Goal: Download file/media

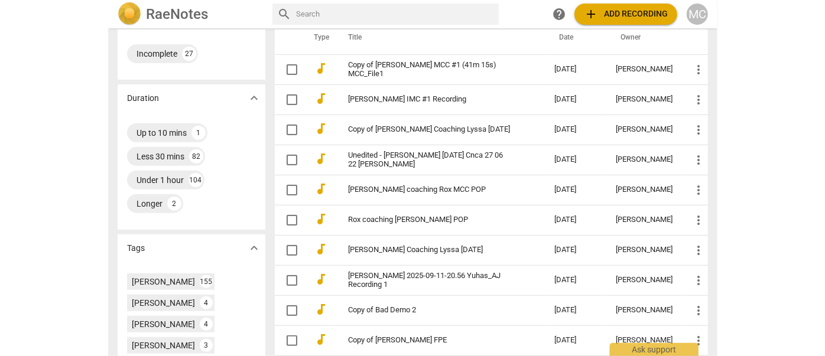
scroll to position [215, 0]
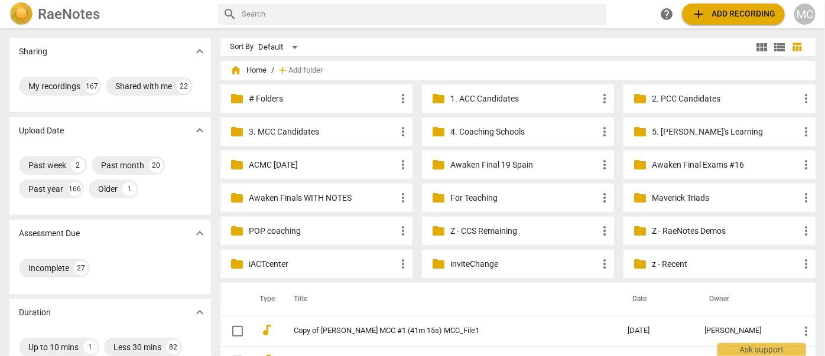
click at [490, 235] on p "Z - CCS Remaining" at bounding box center [523, 231] width 147 height 12
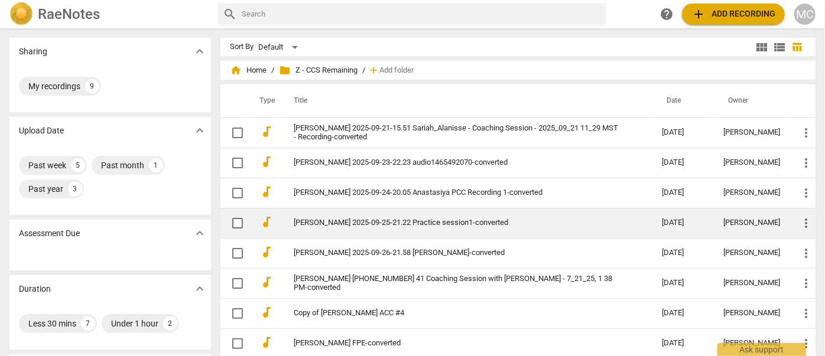
click at [336, 216] on td "[PERSON_NAME] 2025-09-25-21.22 Practice session1-converted" at bounding box center [466, 223] width 373 height 30
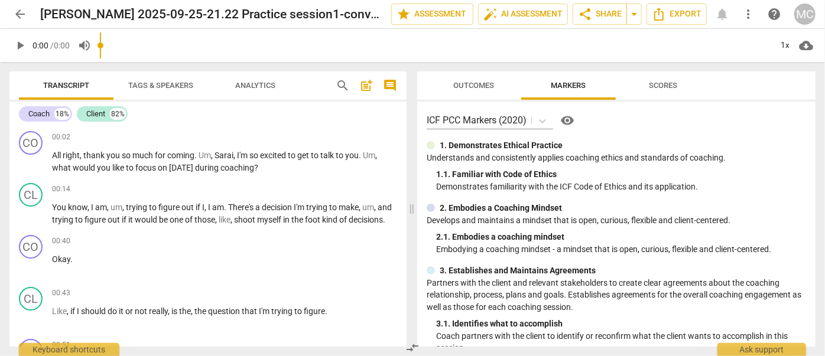
click at [342, 83] on span "search" at bounding box center [343, 86] width 14 height 14
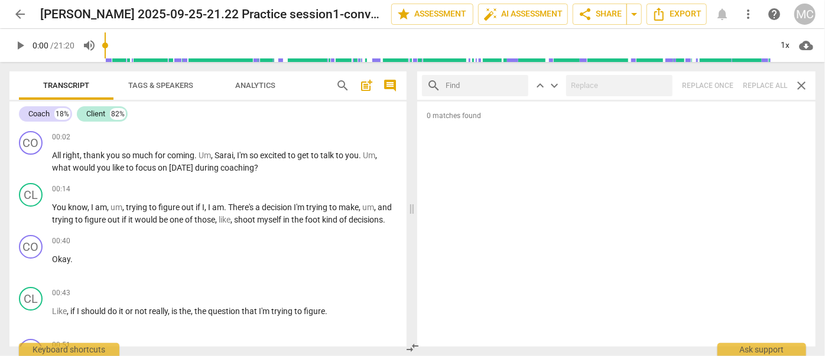
drag, startPoint x: 684, startPoint y: 9, endPoint x: 479, endPoint y: 91, distance: 220.9
click at [479, 91] on input "text" at bounding box center [485, 85] width 78 height 19
type input "m"
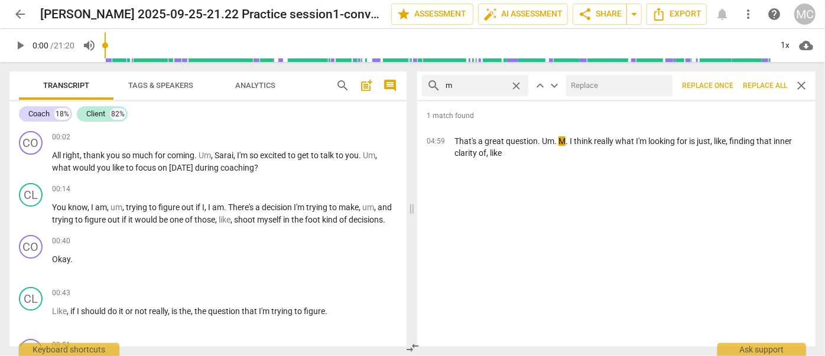
click at [761, 85] on span "Replace all" at bounding box center [765, 86] width 44 height 10
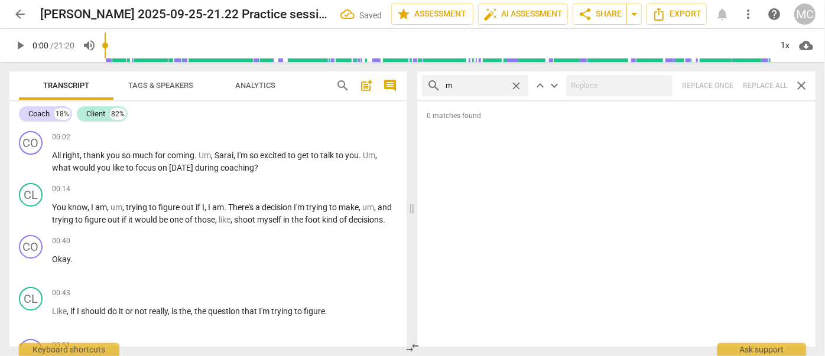
click at [520, 84] on span "close" at bounding box center [516, 86] width 12 height 12
click at [473, 85] on input "text" at bounding box center [485, 85] width 78 height 19
type input ","
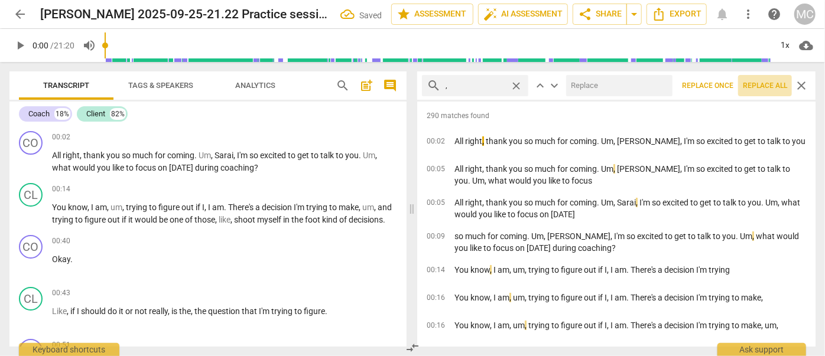
click at [757, 89] on span "Replace all" at bounding box center [765, 86] width 44 height 10
click at [517, 86] on span "close" at bounding box center [516, 86] width 12 height 12
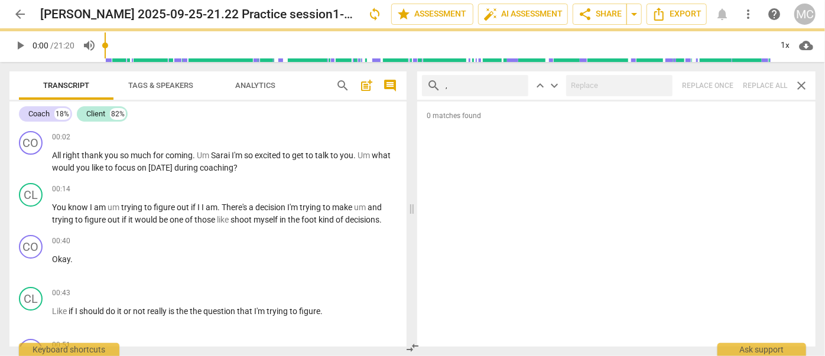
click at [487, 85] on input "," at bounding box center [485, 85] width 78 height 19
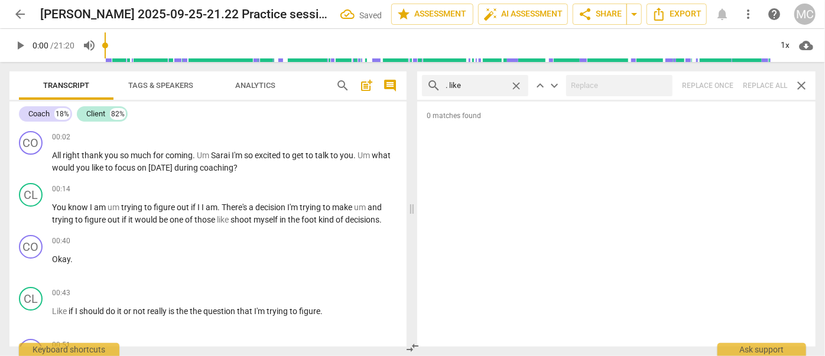
type input ". like"
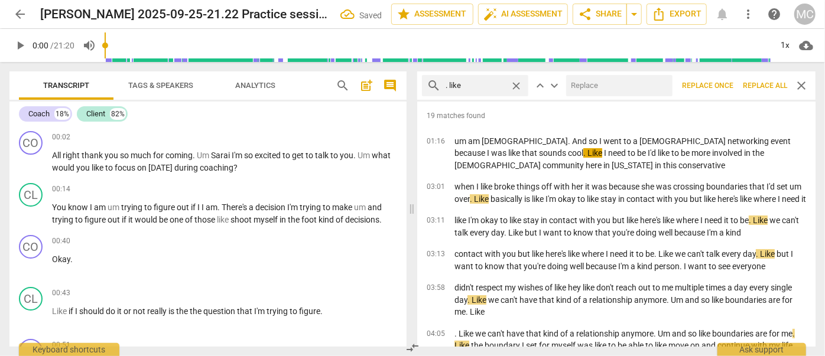
click at [609, 89] on input "text" at bounding box center [617, 85] width 102 height 19
type input "(like)"
click at [768, 83] on span "Replace all" at bounding box center [765, 86] width 44 height 10
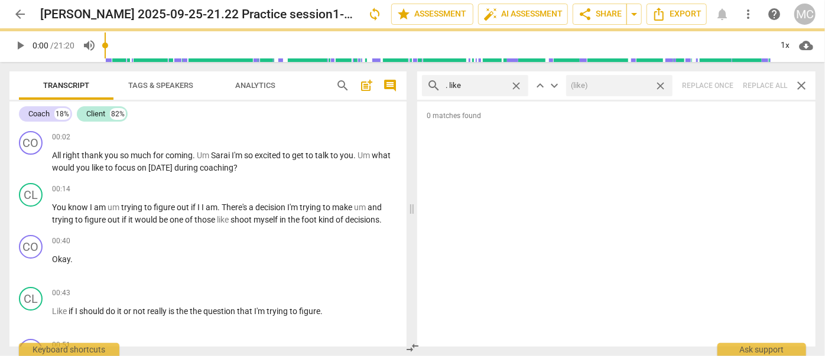
click at [660, 86] on span "close" at bounding box center [660, 86] width 12 height 12
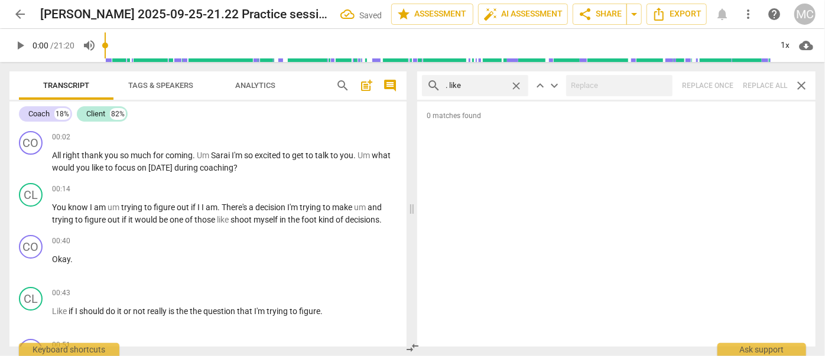
click at [520, 83] on span "close" at bounding box center [516, 86] width 12 height 12
click at [493, 84] on input "text" at bounding box center [485, 85] width 78 height 19
type input ". um"
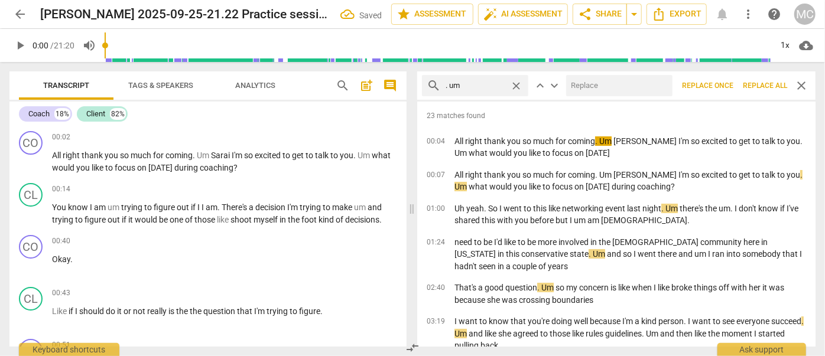
click at [580, 86] on input "text" at bounding box center [617, 85] width 102 height 19
type input "(umm)"
click at [758, 87] on span "Replace all" at bounding box center [765, 86] width 44 height 10
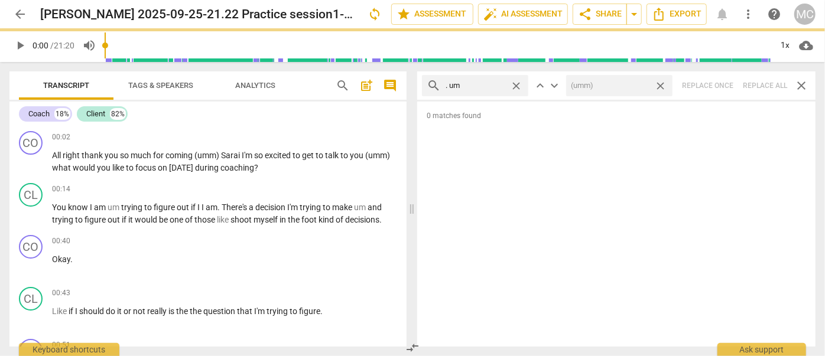
click at [662, 85] on span "close" at bounding box center [660, 86] width 12 height 12
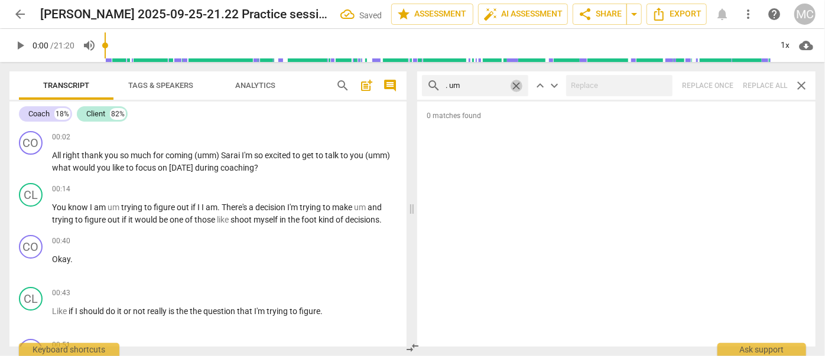
click at [517, 85] on span "close" at bounding box center [516, 86] width 12 height 12
click at [482, 83] on input "text" at bounding box center [485, 85] width 78 height 19
type input ". uh"
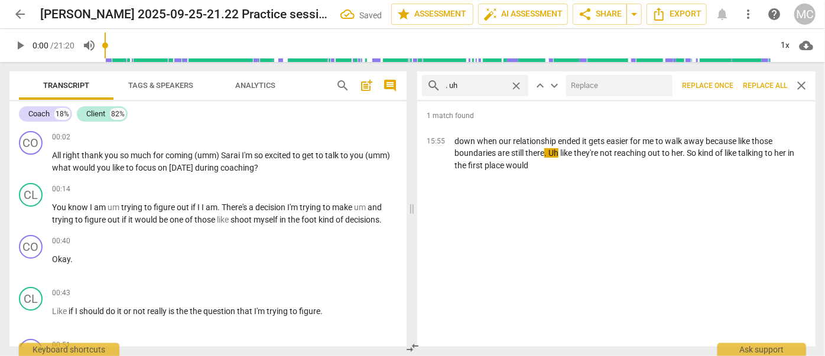
click at [597, 86] on input "text" at bounding box center [617, 85] width 102 height 19
type input "(uh)"
click at [767, 85] on span "Replace all" at bounding box center [765, 86] width 44 height 10
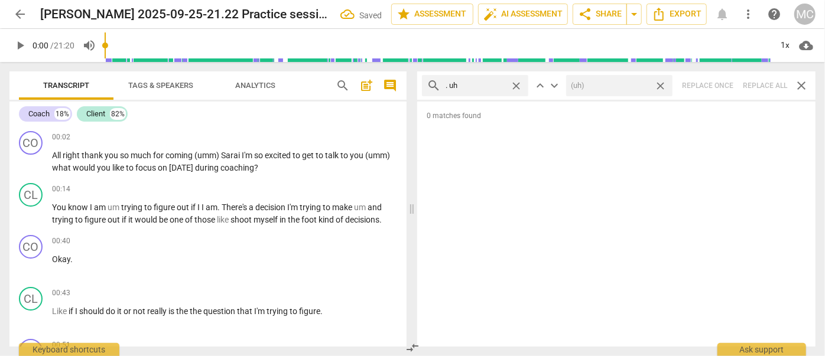
drag, startPoint x: 661, startPoint y: 86, endPoint x: 583, endPoint y: 85, distance: 78.6
click at [662, 86] on span "close" at bounding box center [660, 86] width 12 height 12
click at [514, 83] on span "close" at bounding box center [516, 86] width 12 height 12
click at [478, 87] on input "text" at bounding box center [485, 85] width 78 height 19
type input "um"
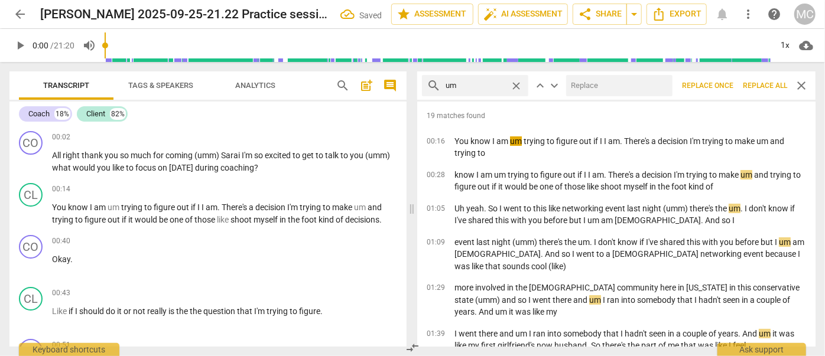
click at [616, 88] on input "text" at bounding box center [617, 85] width 102 height 19
type input "(umm)"
click at [763, 87] on span "Replace all" at bounding box center [765, 86] width 44 height 10
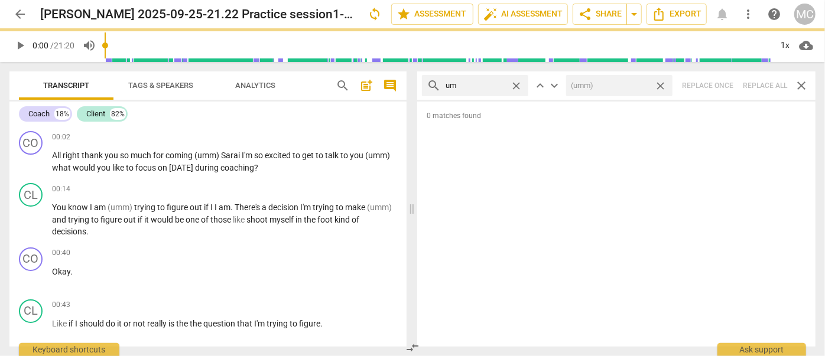
click at [661, 83] on span "close" at bounding box center [660, 86] width 12 height 12
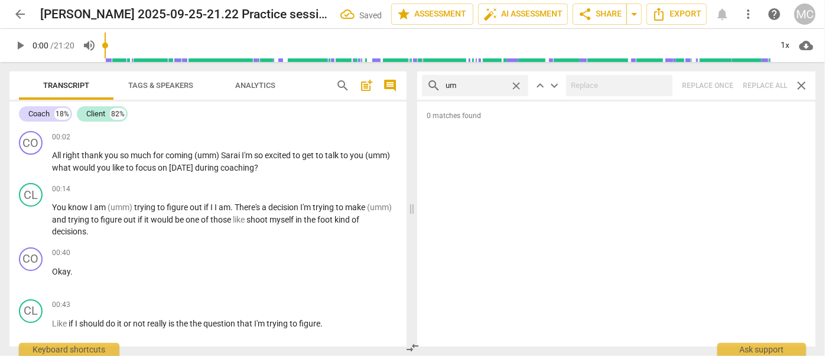
click at [518, 87] on span "close" at bounding box center [516, 86] width 12 height 12
click at [492, 87] on input "text" at bounding box center [485, 85] width 78 height 19
type input "uh"
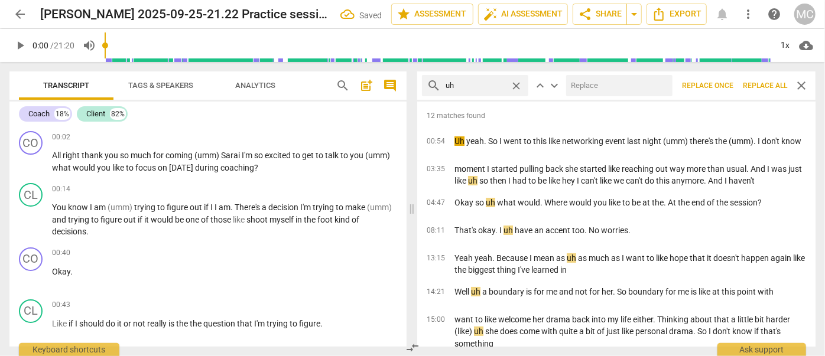
click at [602, 86] on input "text" at bounding box center [617, 85] width 102 height 19
type input "(uh)"
click at [760, 85] on span "Replace all" at bounding box center [765, 86] width 44 height 10
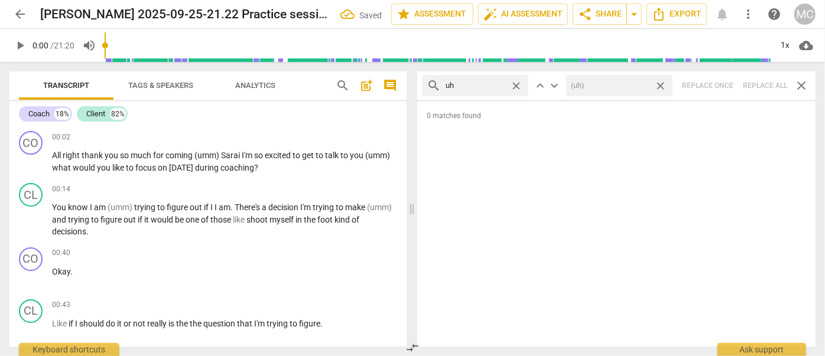
click at [661, 87] on span "close" at bounding box center [660, 86] width 12 height 12
click at [517, 87] on span "close" at bounding box center [516, 86] width 12 height 12
click at [485, 83] on input "text" at bounding box center [485, 85] width 78 height 19
type input "kind of"
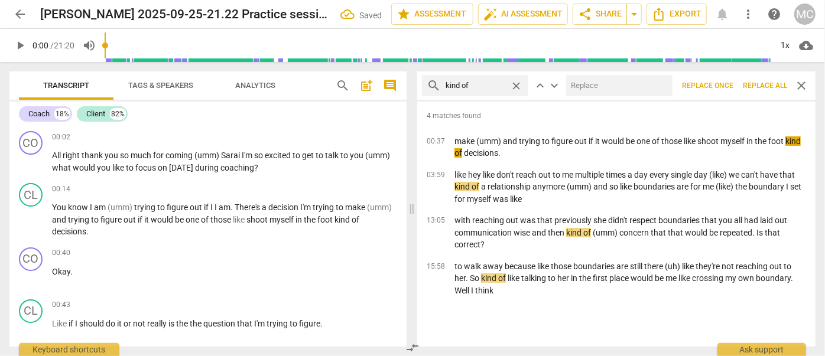
click at [598, 93] on input "text" at bounding box center [617, 85] width 102 height 19
type input "(kind of)"
click at [767, 87] on span "Replace all" at bounding box center [765, 86] width 44 height 10
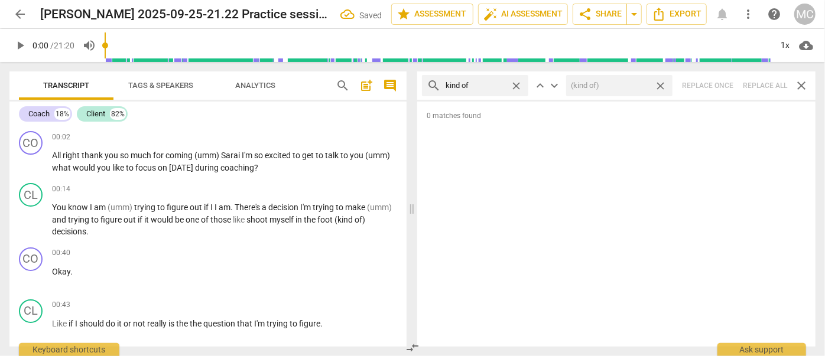
click at [662, 86] on span "close" at bounding box center [660, 86] width 12 height 12
click at [515, 85] on span "close" at bounding box center [516, 86] width 12 height 12
click at [488, 85] on input "text" at bounding box center [485, 85] width 78 height 19
type input "sort of"
click at [771, 86] on div "search sort of close keyboard_arrow_up keyboard_arrow_down Replace once Replace…" at bounding box center [616, 86] width 398 height 28
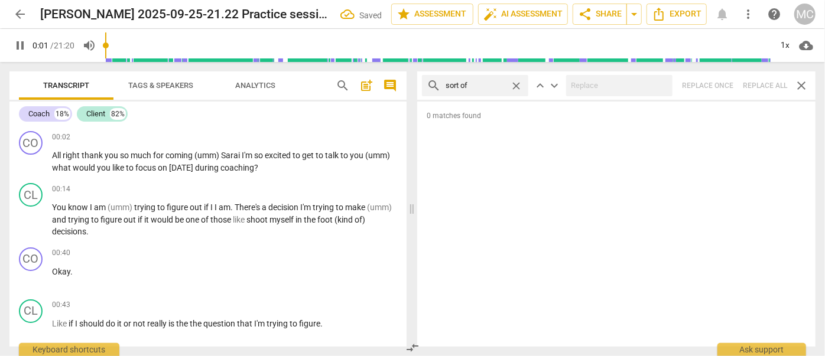
type input "2"
click at [519, 86] on span "close" at bounding box center [516, 86] width 12 height 12
click at [491, 86] on input "text" at bounding box center [485, 85] width 78 height 19
type input "2"
type input "and"
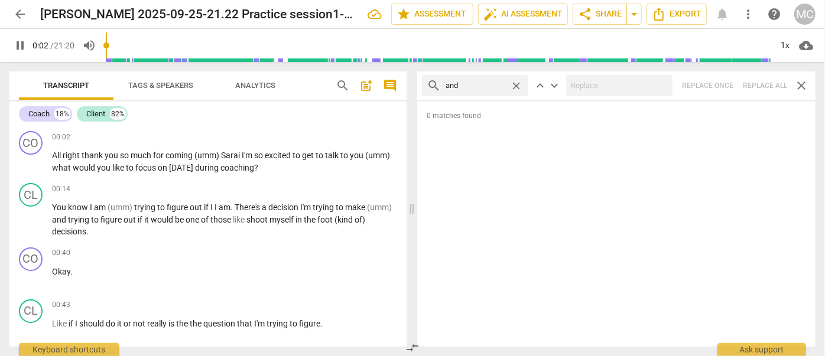
type input "3"
type input "and then"
type input "3"
type input "and then"
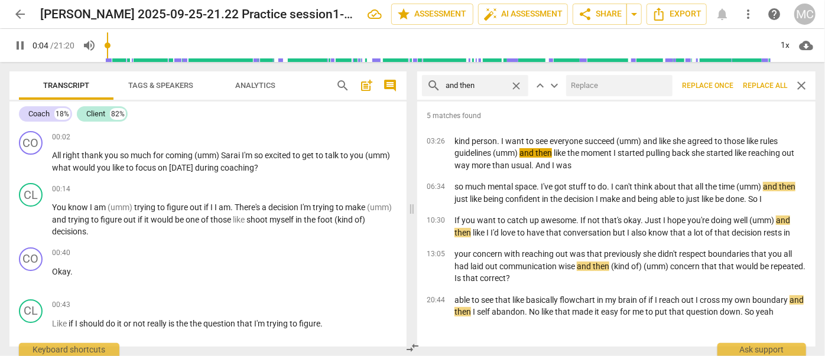
click at [588, 86] on input "text" at bounding box center [617, 85] width 102 height 19
type input "5"
type input "("
type input "5"
type input "(then"
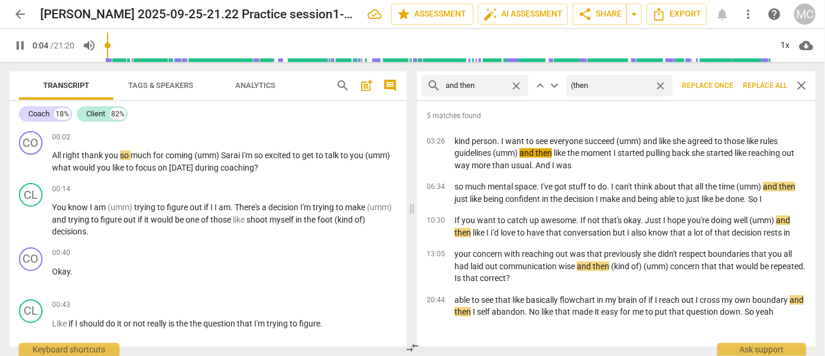
type input "5"
type input "(t"
type input "5"
type input "(Then"
type input "6"
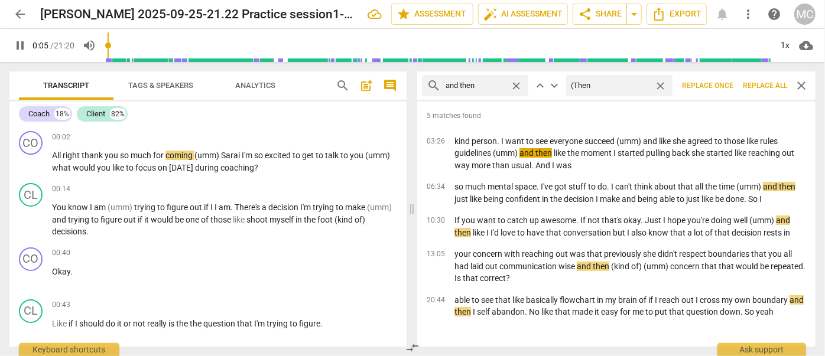
type input "(Then)"
type input "6"
type input "(Then)"
click at [761, 87] on span "Replace all" at bounding box center [765, 86] width 44 height 10
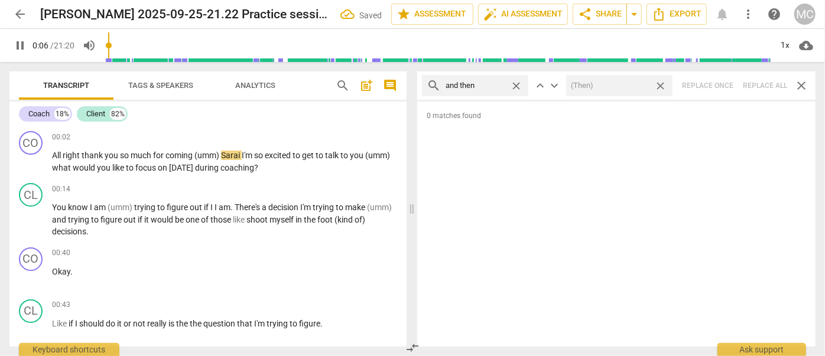
drag, startPoint x: 660, startPoint y: 85, endPoint x: 547, endPoint y: 93, distance: 113.2
click at [660, 85] on span "close" at bounding box center [660, 86] width 12 height 12
type input "7"
click at [515, 85] on span "close" at bounding box center [516, 86] width 12 height 12
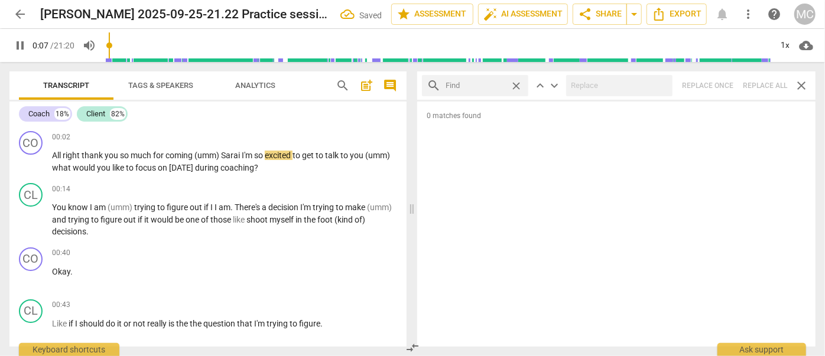
click at [505, 84] on input "text" at bounding box center [476, 85] width 60 height 19
type input "8"
type input "like"
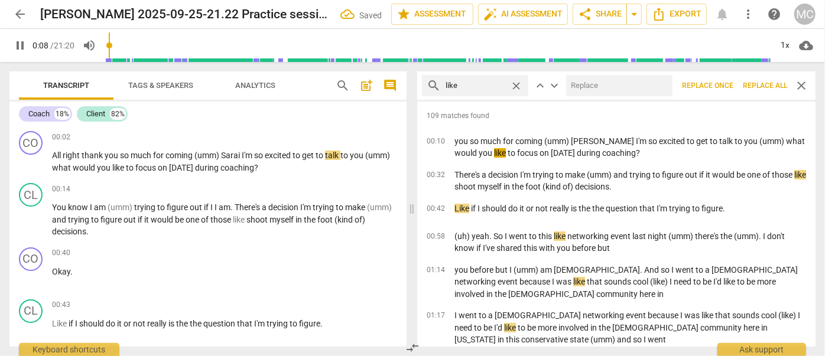
click at [583, 87] on input "text" at bounding box center [617, 85] width 102 height 19
type input "9"
type input "(l"
type input "9"
type input "(like"
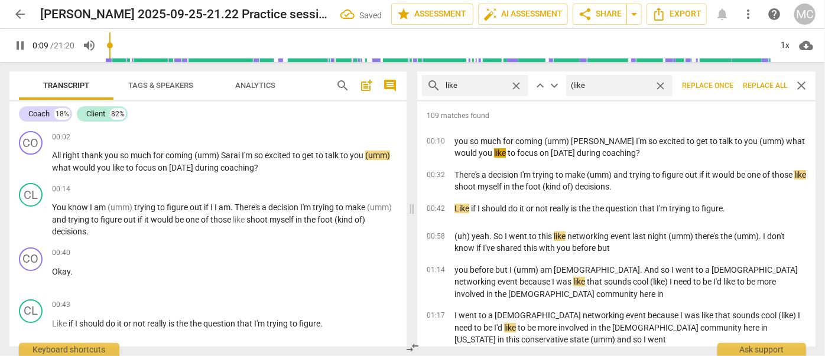
type input "9"
type input "(like)"
type input "10"
type input "(like)"
click at [760, 87] on span "Replace all" at bounding box center [765, 86] width 44 height 10
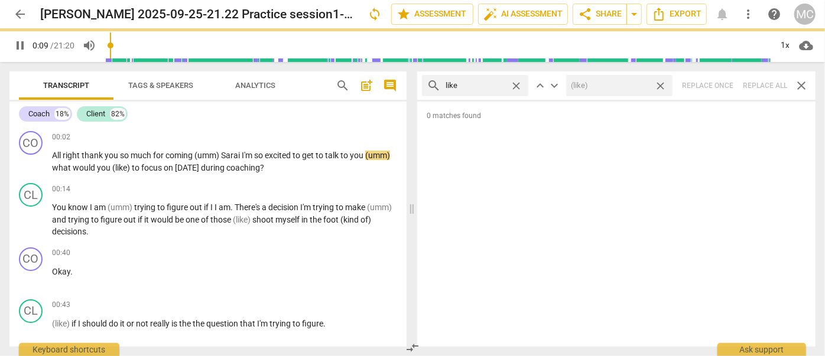
click at [663, 85] on span "close" at bounding box center [660, 86] width 12 height 12
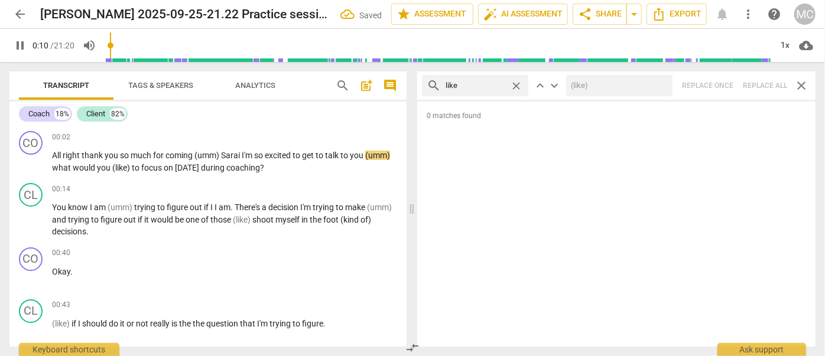
type input "11"
click at [517, 85] on span "close" at bounding box center [516, 86] width 12 height 12
type input "11"
click at [497, 84] on input "text" at bounding box center [476, 85] width 60 height 19
type input "12"
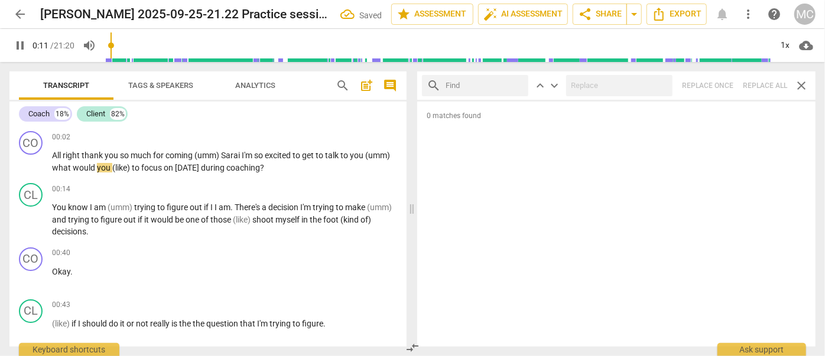
type input "j"
type input "12"
type input "just"
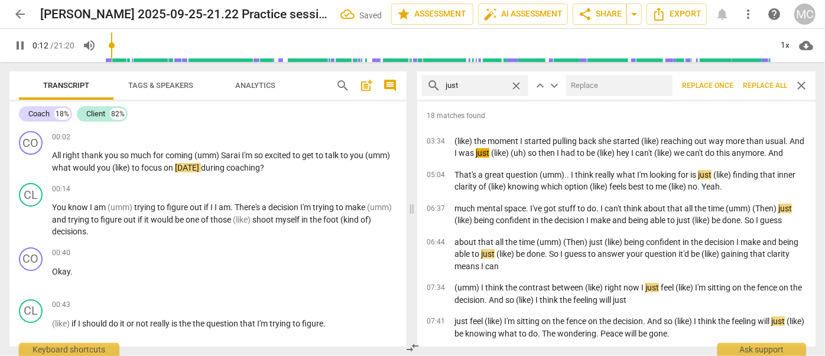
click at [588, 83] on input "text" at bounding box center [617, 85] width 102 height 19
type input "13"
type input "(j"
type input "13"
type input "(jus"
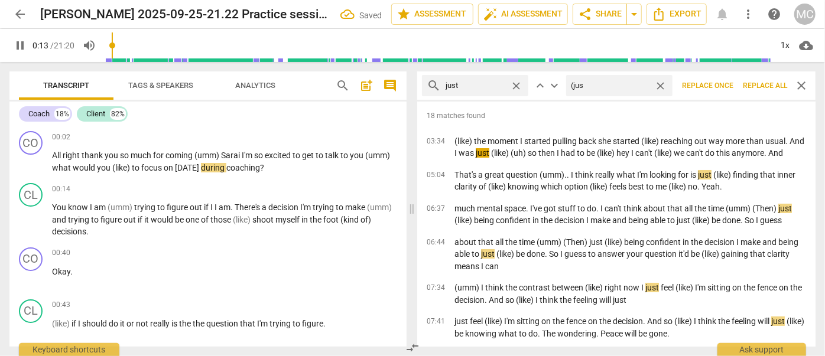
type input "14"
type input "(just)"
type input "14"
type input "(just)"
click at [762, 87] on span "Replace all" at bounding box center [765, 86] width 44 height 10
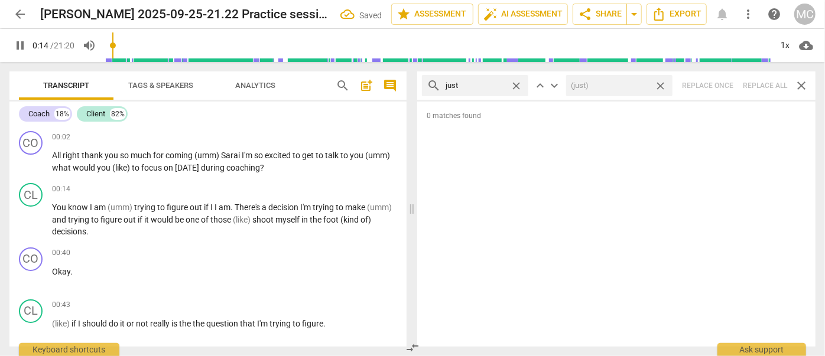
drag, startPoint x: 662, startPoint y: 85, endPoint x: 616, endPoint y: 85, distance: 45.5
click at [662, 85] on span "close" at bounding box center [660, 86] width 12 height 12
type input "15"
click at [513, 83] on span "close" at bounding box center [516, 86] width 12 height 12
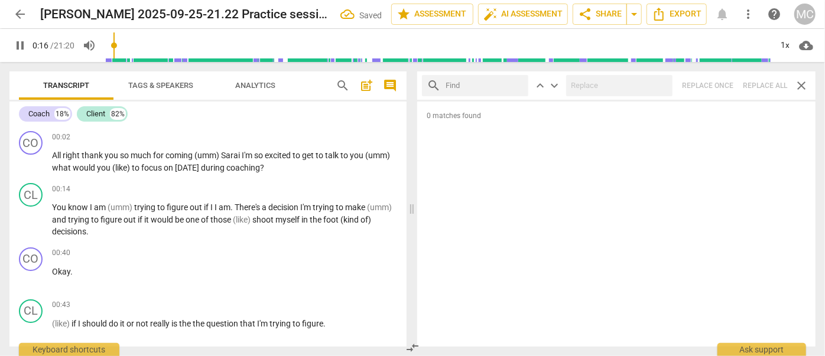
click at [479, 83] on input "text" at bounding box center [485, 85] width 78 height 19
type input "17"
type input "you"
type input "17"
type input "you kno"
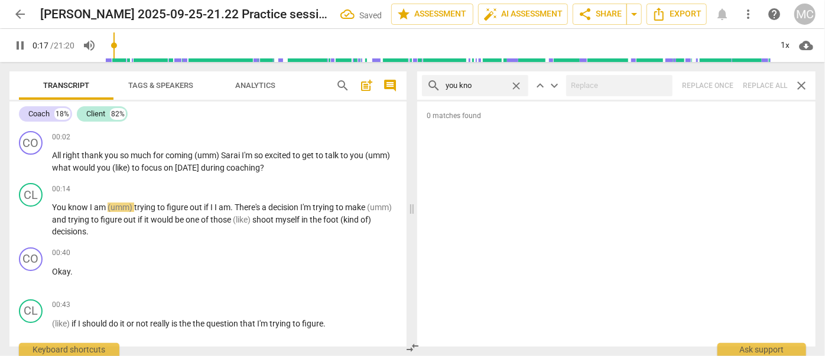
type input "18"
type input "you know"
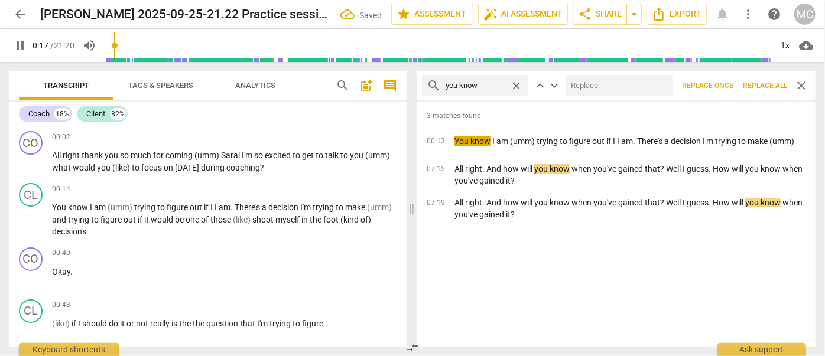
click at [586, 89] on input "text" at bounding box center [617, 85] width 102 height 19
type input "18"
type input "(yo"
type input "19"
type input "(you kn"
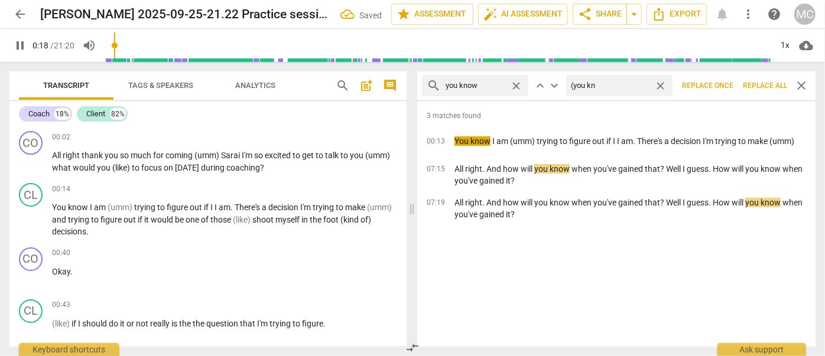
type input "19"
type input "(you know)"
type input "20"
type input "(you know)"
click at [762, 87] on span "Replace all" at bounding box center [765, 86] width 44 height 10
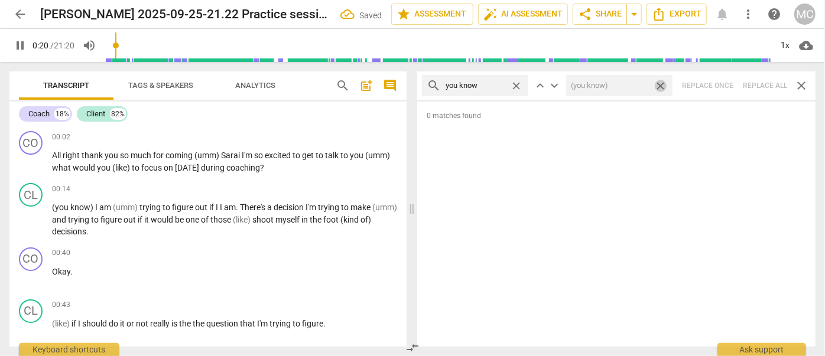
click at [658, 86] on span "close" at bounding box center [660, 86] width 12 height 12
type input "21"
click at [514, 82] on span "close" at bounding box center [516, 86] width 12 height 12
drag, startPoint x: 478, startPoint y: 85, endPoint x: 486, endPoint y: 72, distance: 15.4
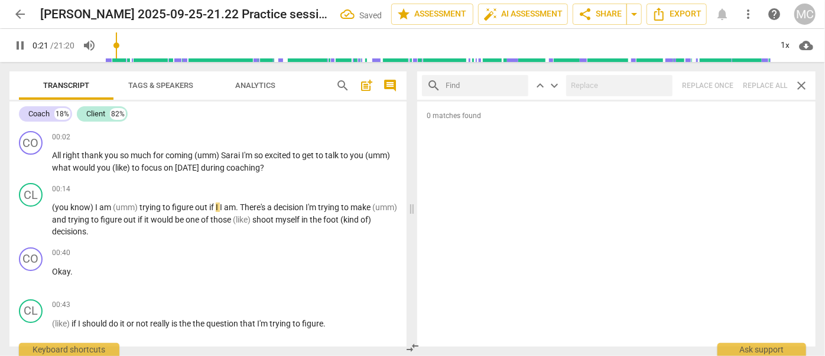
click at [478, 85] on input "text" at bounding box center [485, 85] width 78 height 19
type input "22"
type input "I gue"
type input "22"
type input "I guess"
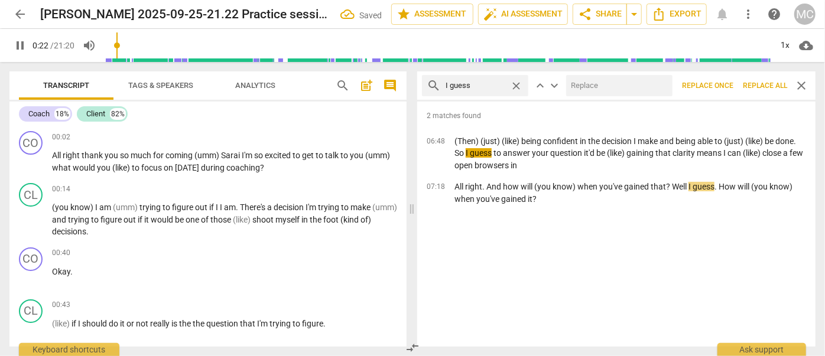
click at [609, 86] on input "text" at bounding box center [617, 85] width 102 height 19
type input "23"
type input "("
type input "23"
type input "(I gue"
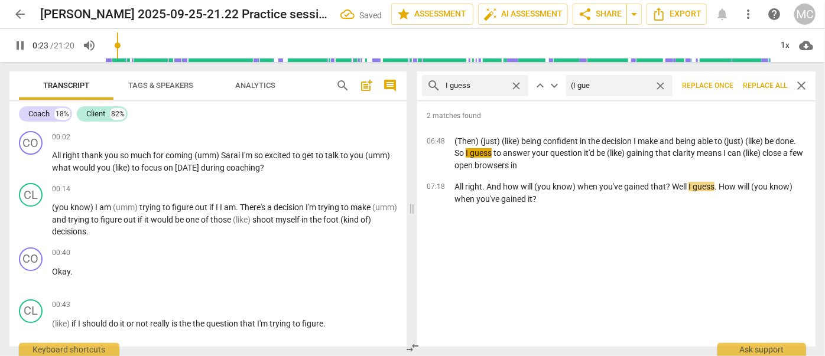
type input "24"
type input "(I guess"
type input "24"
type input "(I guess)"
type input "24"
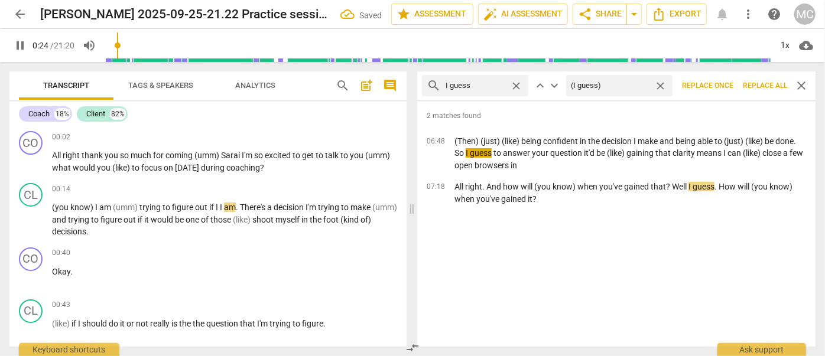
type input "(I guess)"
click at [764, 83] on span "Replace all" at bounding box center [765, 86] width 44 height 10
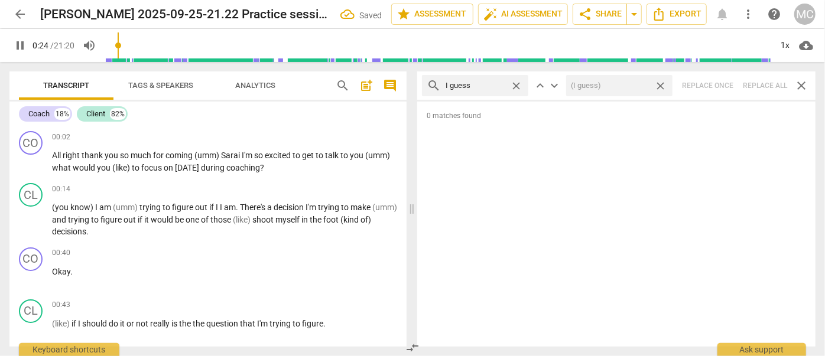
type input "25"
click at [663, 85] on span "close" at bounding box center [660, 86] width 12 height 12
type input "26"
click at [517, 85] on span "close" at bounding box center [516, 86] width 12 height 12
click at [478, 83] on input "text" at bounding box center [485, 85] width 78 height 19
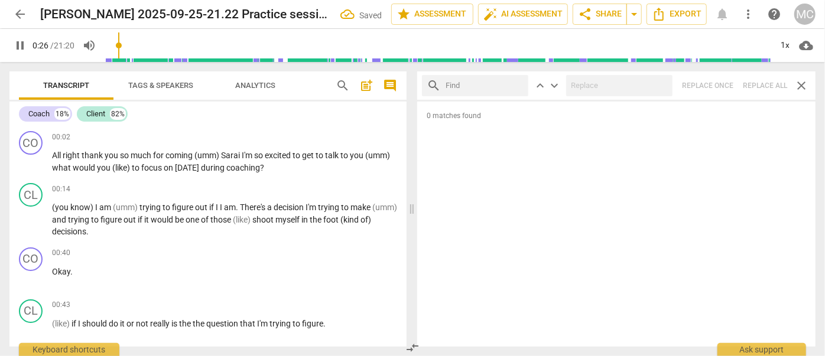
type input "27"
type input "I me"
type input "27"
type input "I mean"
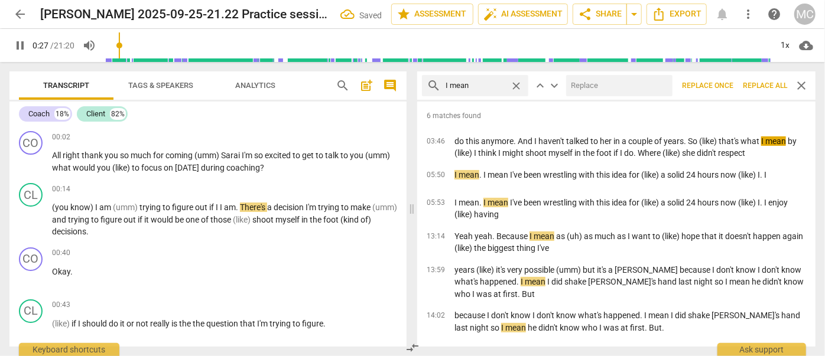
click at [584, 78] on input "text" at bounding box center [617, 85] width 102 height 19
type input "28"
type input "("
type input "28"
type input "(I mea"
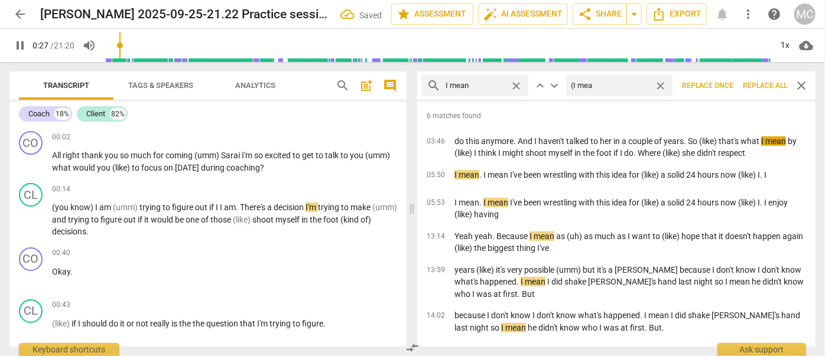
type input "28"
type input "(I mean)"
type input "29"
type input "(I mean)"
click at [754, 83] on span "Replace all" at bounding box center [765, 86] width 44 height 10
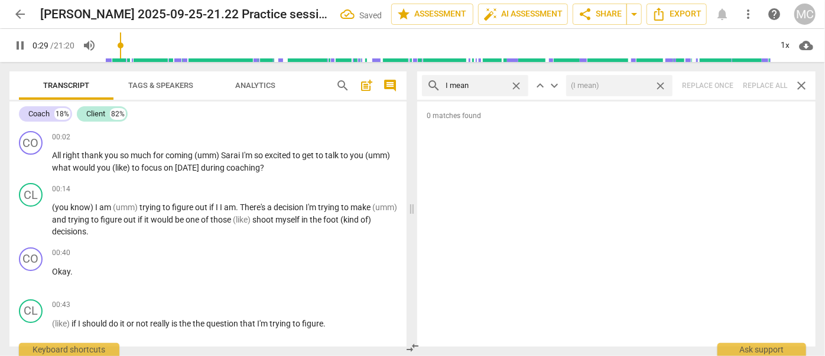
type input "30"
click at [662, 87] on span "close" at bounding box center [660, 86] width 12 height 12
type input "30"
click at [519, 85] on span "close" at bounding box center [516, 86] width 12 height 12
click at [493, 87] on input "text" at bounding box center [485, 85] width 78 height 19
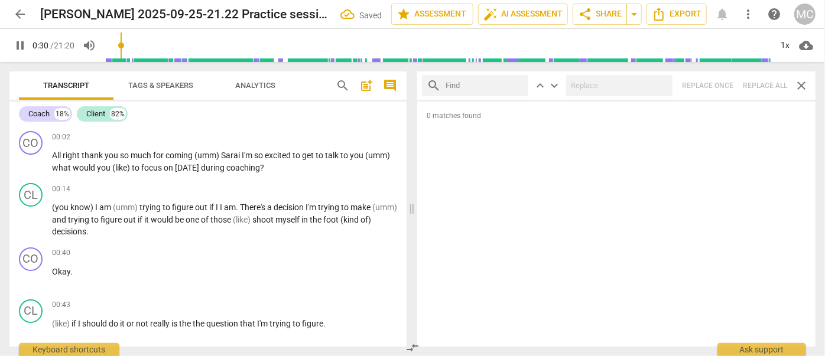
type input "31"
type input "ok"
type input "31"
type input "okay"
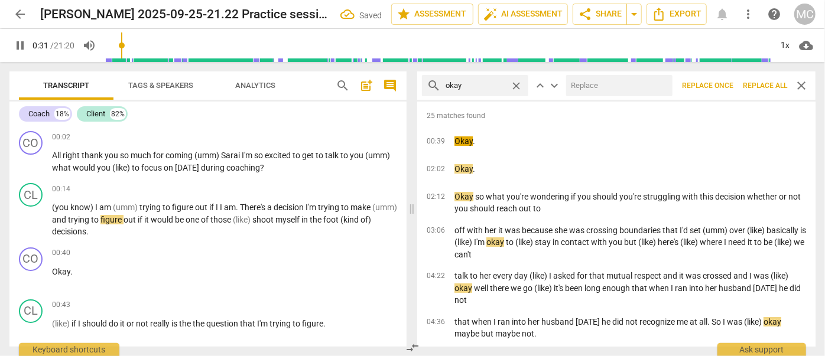
click at [625, 90] on input "text" at bounding box center [617, 85] width 102 height 19
type input "32"
type input "OK"
type input "33"
type input "OK"
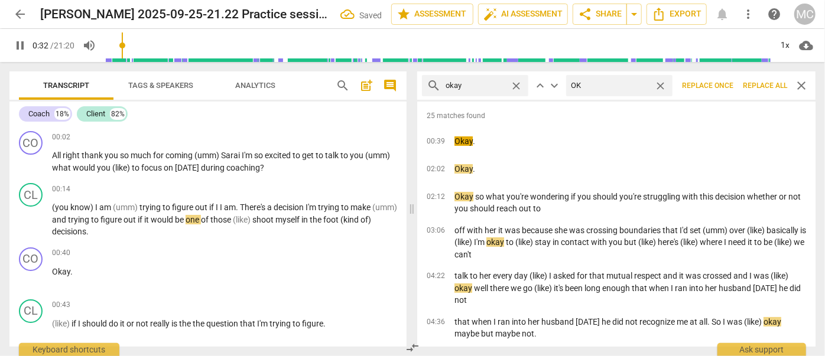
click at [753, 79] on button "Replace all" at bounding box center [765, 85] width 54 height 21
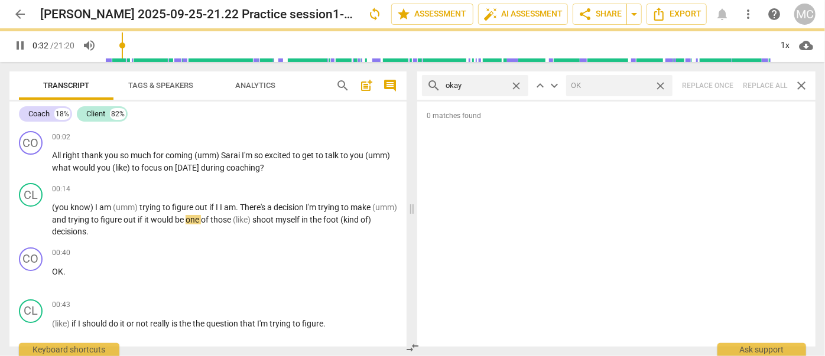
type input "33"
click at [663, 85] on span "close" at bounding box center [660, 86] width 12 height 12
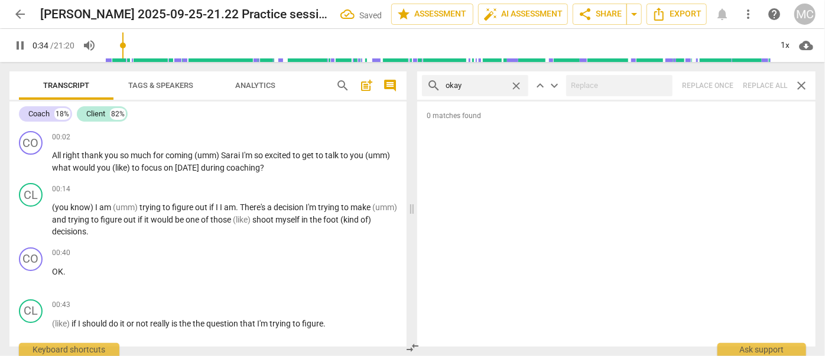
click at [516, 84] on span "close" at bounding box center [516, 86] width 12 height 12
type input "34"
click at [501, 84] on input "text" at bounding box center [476, 85] width 60 height 19
type input "35"
type input "may"
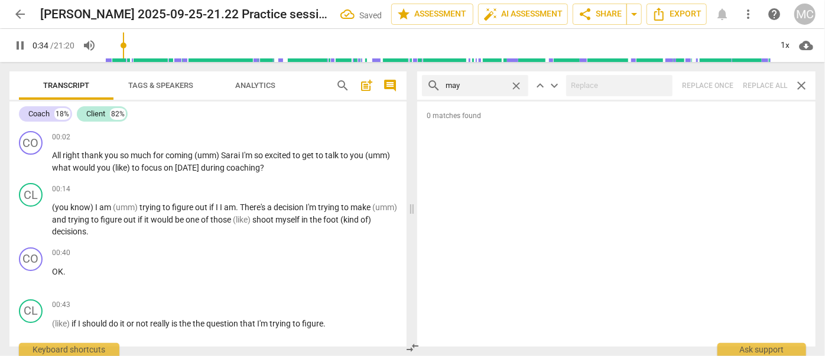
type input "35"
type input "maybe"
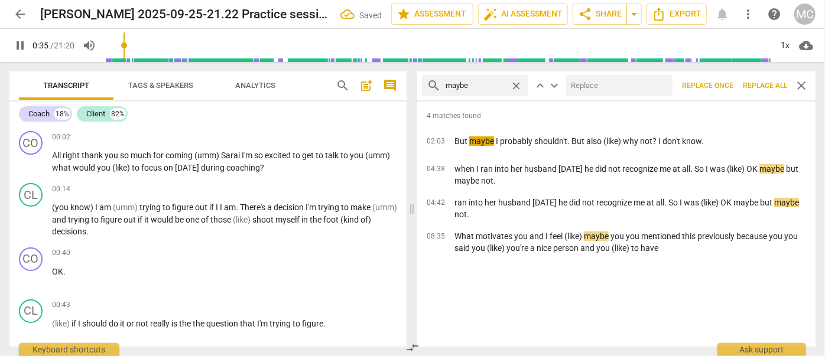
click at [601, 87] on input "text" at bounding box center [617, 85] width 102 height 19
type input "36"
type input "(may"
type input "36"
type input "(maybe)"
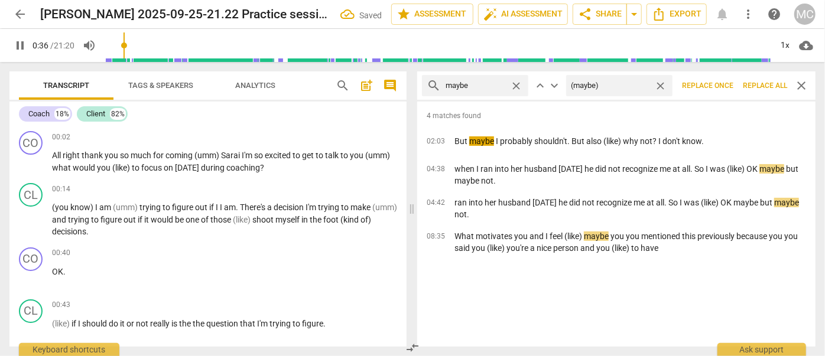
type input "37"
type input "(m"
type input "37"
type input "(M"
type input "38"
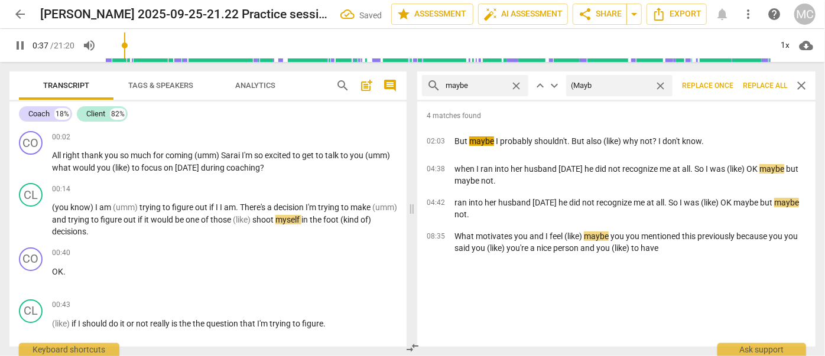
type input "(Maybe"
type input "38"
type input "(Maybe)"
type input "38"
type input "(Maybe)"
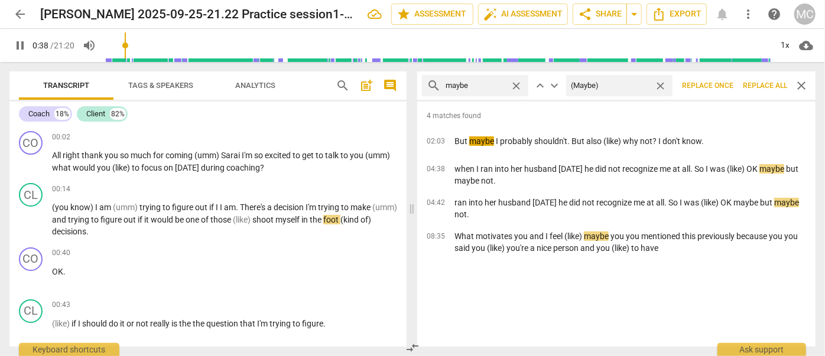
click at [761, 82] on span "Replace all" at bounding box center [765, 86] width 44 height 10
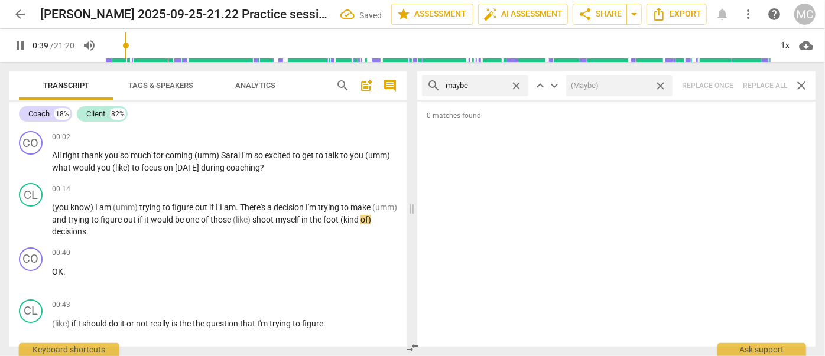
click at [660, 86] on span "close" at bounding box center [660, 86] width 12 height 12
type input "39"
type input "40"
click at [524, 86] on div "close" at bounding box center [519, 86] width 18 height 12
click at [520, 85] on span "close" at bounding box center [516, 86] width 12 height 12
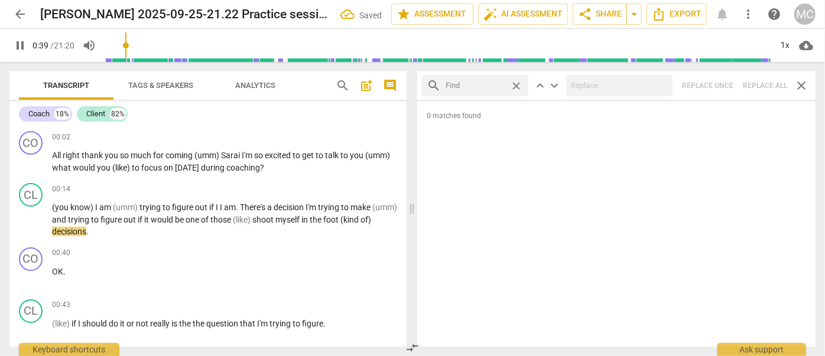
click at [495, 85] on input "text" at bounding box center [476, 85] width 60 height 19
type input "40"
type input "Pehr"
type input "41"
type input "Pehraps"
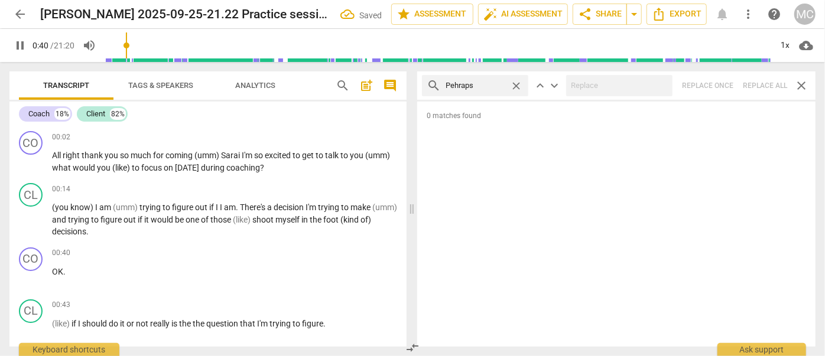
type input "41"
type input "Pehr"
type input "41"
type input "Perh"
type input "41"
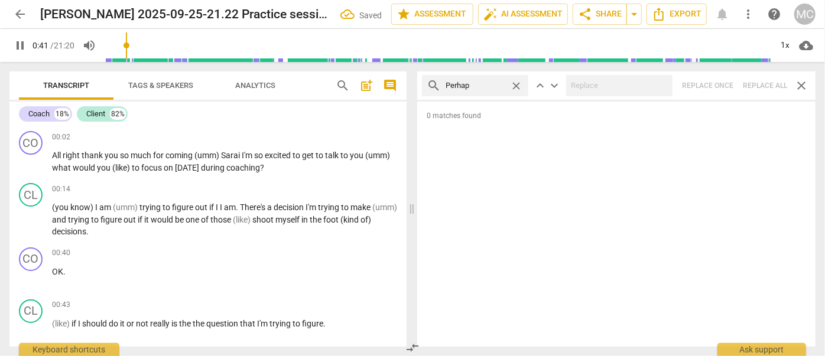
type input "Perhaps"
type input "42"
type input "Perhaps"
click at [770, 85] on div "search Perhaps close keyboard_arrow_up keyboard_arrow_down Replace once Replace…" at bounding box center [616, 86] width 398 height 28
click at [518, 87] on span "close" at bounding box center [516, 86] width 12 height 12
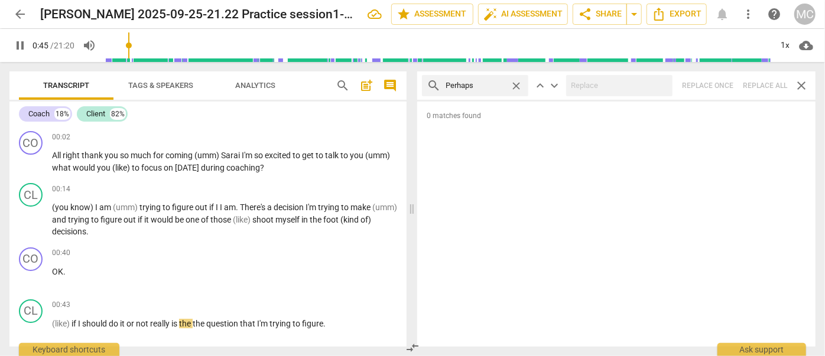
type input "46"
click at [487, 87] on input "text" at bounding box center [485, 85] width 78 height 19
type input "46"
type input "al"
type input "47"
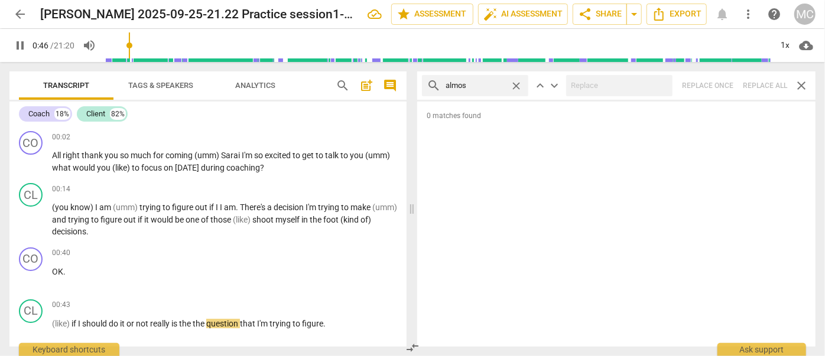
type input "almost"
type input "47"
type input "almost"
click at [766, 87] on div "search almost close keyboard_arrow_up keyboard_arrow_down Replace once Replace …" at bounding box center [616, 86] width 398 height 28
drag, startPoint x: 518, startPoint y: 82, endPoint x: 498, endPoint y: 86, distance: 20.5
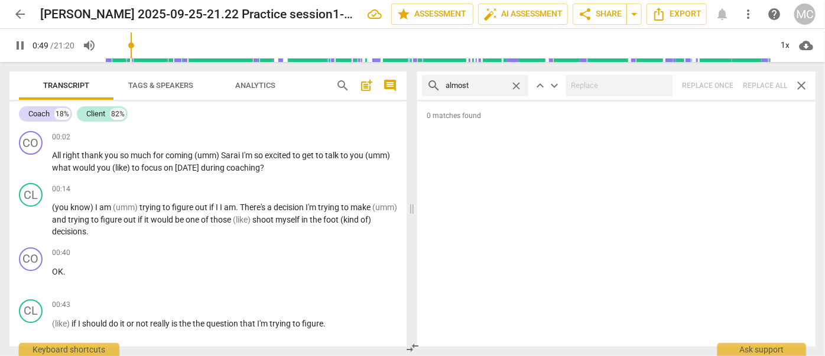
click at [518, 82] on span "close" at bounding box center [516, 86] width 12 height 12
type input "50"
click at [485, 87] on input "text" at bounding box center [485, 85] width 78 height 19
type input "51"
type input "I t"
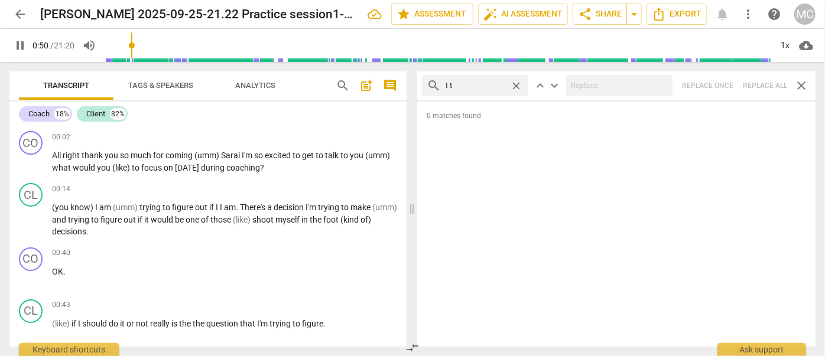
type input "51"
type input "I think"
type input "51"
type input "I think"
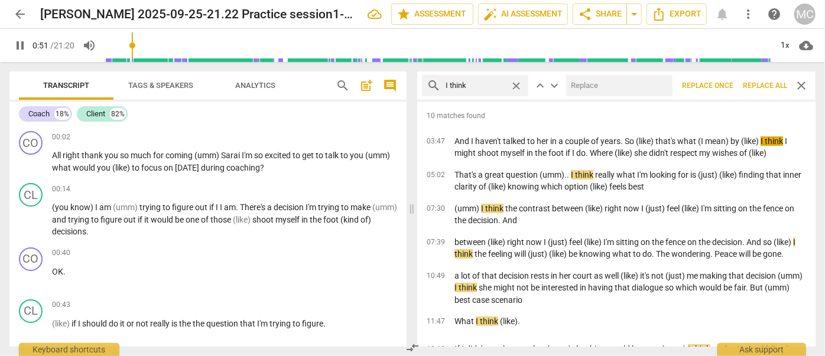
click at [600, 82] on input "text" at bounding box center [617, 85] width 102 height 19
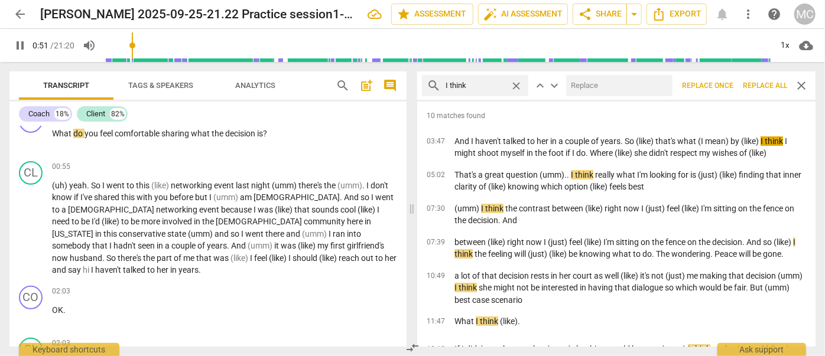
type input "52"
type input "(I thi"
type input "52"
type input "(I think"
type input "53"
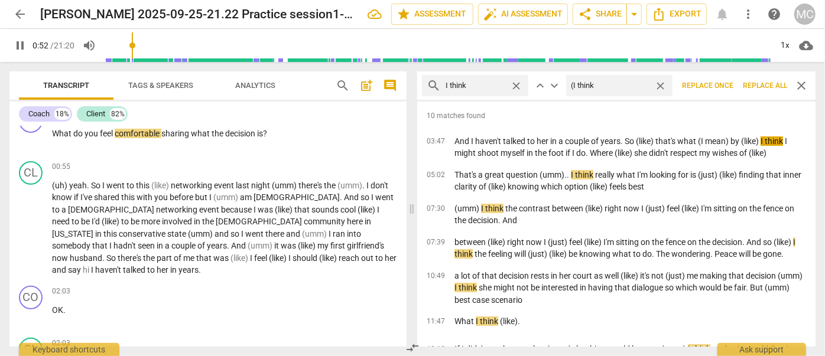
type input "(I think)"
type input "53"
type input "(I think)"
click at [773, 85] on span "Replace all" at bounding box center [765, 86] width 44 height 10
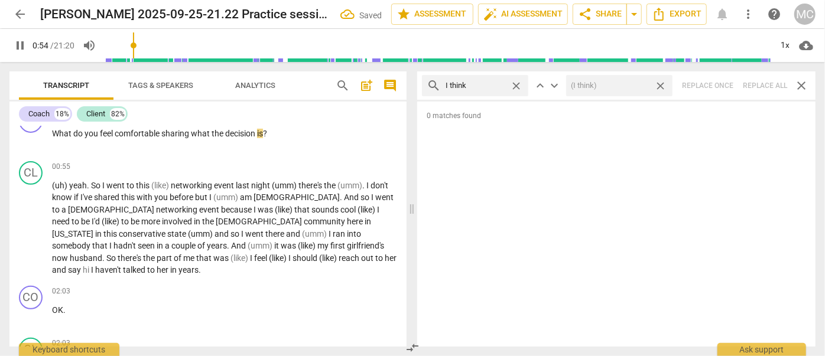
type input "54"
click at [661, 87] on span "close" at bounding box center [660, 86] width 12 height 12
type input "55"
click at [515, 85] on span "close" at bounding box center [516, 86] width 12 height 12
click at [489, 86] on input "text" at bounding box center [485, 85] width 78 height 19
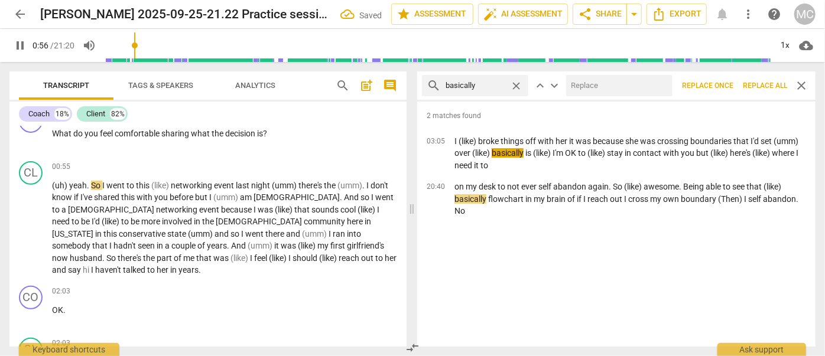
click at [611, 89] on input "text" at bounding box center [617, 85] width 102 height 19
click at [758, 78] on button "Replace all" at bounding box center [765, 85] width 54 height 21
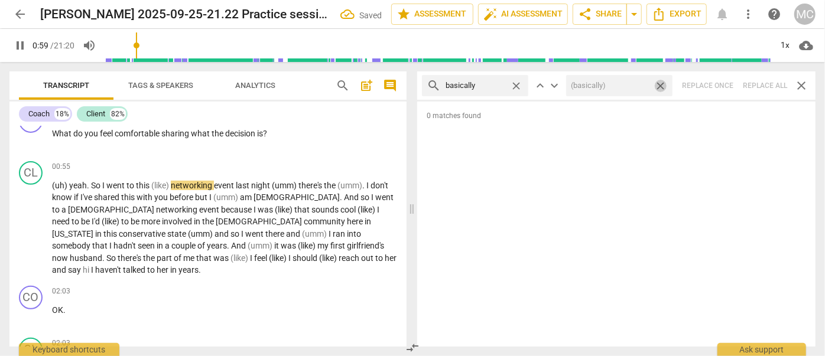
click at [660, 86] on span "close" at bounding box center [660, 86] width 12 height 12
click at [515, 85] on span "close" at bounding box center [516, 86] width 12 height 12
click at [485, 83] on input "text" at bounding box center [485, 85] width 78 height 19
click at [759, 80] on div "search gonna close keyboard_arrow_up keyboard_arrow_down Replace once Replace a…" at bounding box center [616, 86] width 398 height 28
drag, startPoint x: 521, startPoint y: 86, endPoint x: 505, endPoint y: 86, distance: 16.0
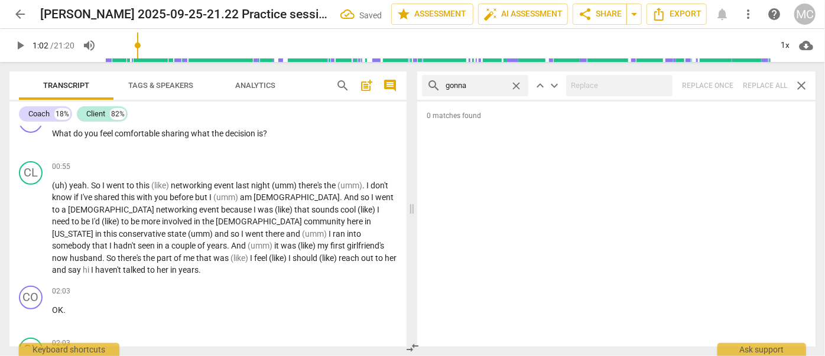
click at [521, 86] on span "close" at bounding box center [516, 86] width 12 height 12
click at [480, 86] on input "text" at bounding box center [485, 85] width 78 height 19
click at [764, 82] on div "search wanna close keyboard_arrow_up keyboard_arrow_down Replace once Replace a…" at bounding box center [616, 86] width 398 height 28
click at [515, 85] on span "close" at bounding box center [516, 86] width 12 height 12
click at [493, 85] on input "text" at bounding box center [485, 85] width 78 height 19
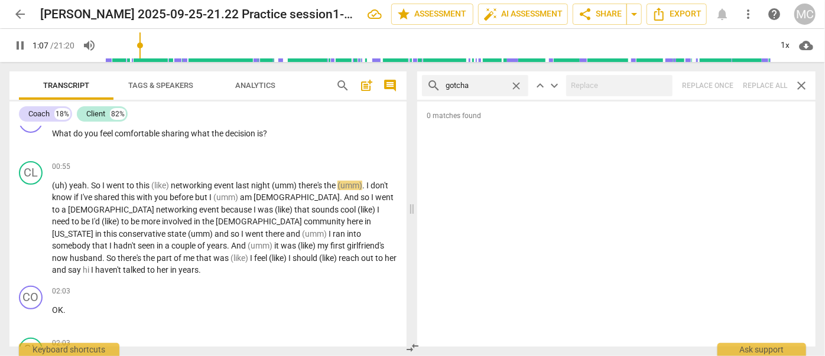
click at [767, 87] on div "search gotcha close keyboard_arrow_up keyboard_arrow_down Replace once Replace …" at bounding box center [616, 86] width 398 height 28
click at [516, 83] on span "close" at bounding box center [516, 86] width 12 height 12
click at [503, 85] on input "text" at bounding box center [485, 85] width 78 height 19
click at [762, 90] on div "search gotta close keyboard_arrow_up keyboard_arrow_down Replace once Replace a…" at bounding box center [616, 86] width 398 height 28
click at [521, 86] on span "close" at bounding box center [516, 86] width 12 height 12
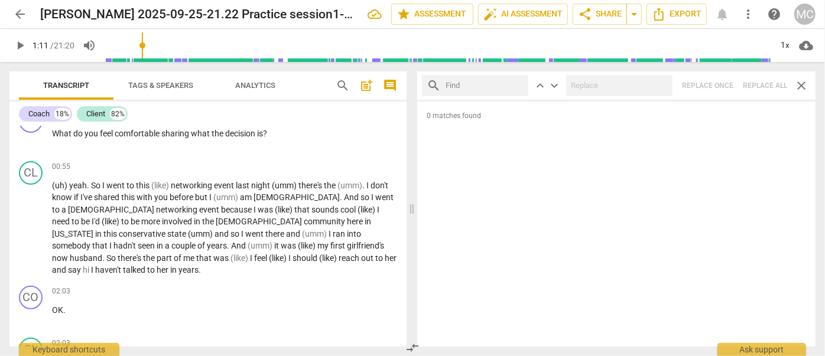
click at [504, 88] on input "text" at bounding box center [485, 85] width 78 height 19
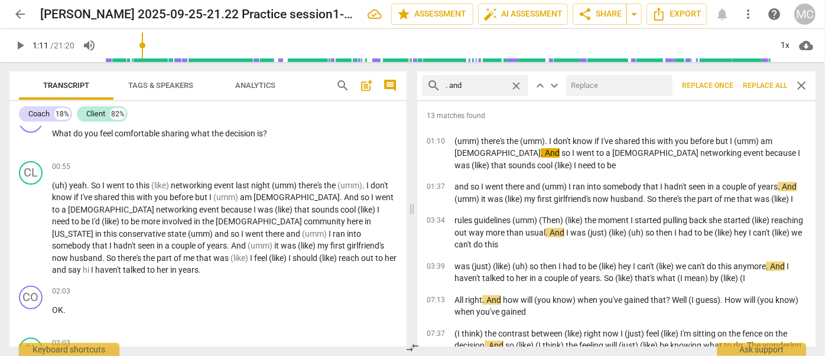
click at [592, 82] on input "text" at bounding box center [617, 85] width 102 height 19
click at [764, 86] on span "Replace all" at bounding box center [765, 86] width 44 height 10
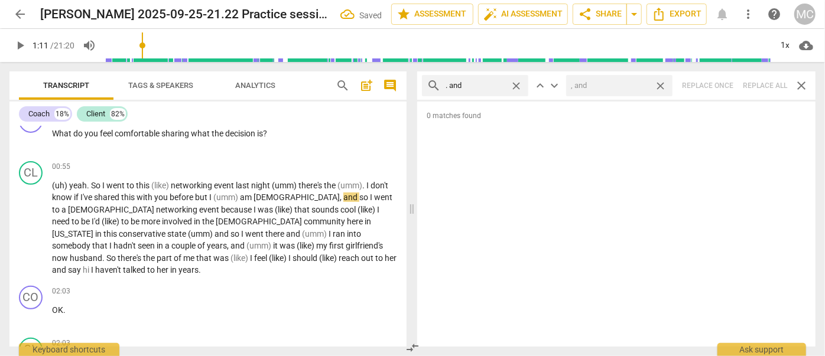
drag, startPoint x: 660, startPoint y: 84, endPoint x: 644, endPoint y: 84, distance: 16.0
click at [660, 84] on span "close" at bounding box center [660, 86] width 12 height 12
click at [518, 84] on span "close" at bounding box center [516, 86] width 12 height 12
click at [479, 80] on input "text" at bounding box center [485, 85] width 78 height 19
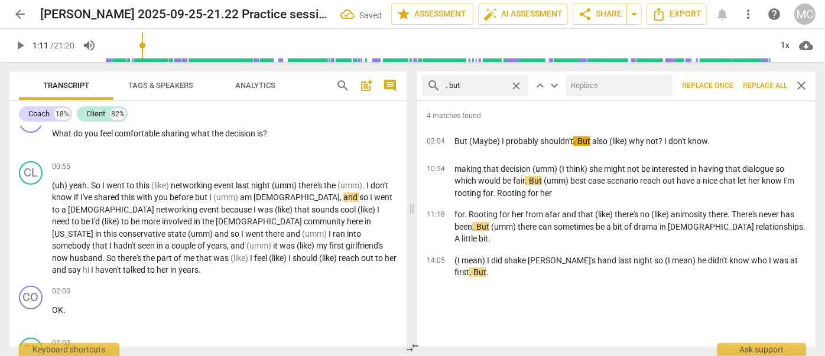
click at [606, 86] on input "text" at bounding box center [617, 85] width 102 height 19
click at [758, 85] on span "Replace all" at bounding box center [765, 86] width 44 height 10
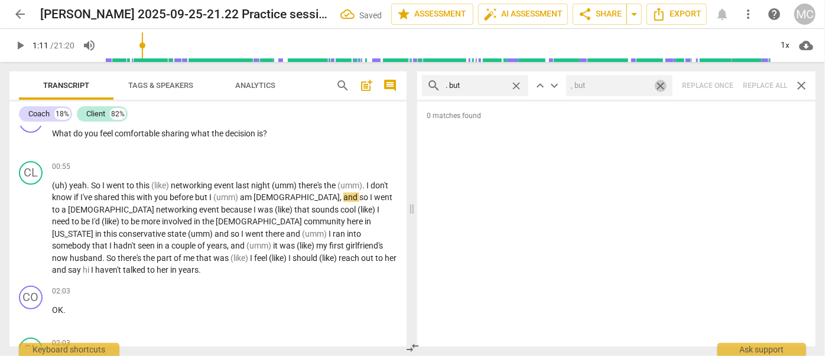
click at [660, 85] on span "close" at bounding box center [660, 86] width 12 height 12
drag, startPoint x: 515, startPoint y: 81, endPoint x: 498, endPoint y: 82, distance: 17.7
click at [515, 81] on span "close" at bounding box center [516, 86] width 12 height 12
click at [479, 83] on input "text" at bounding box center [485, 85] width 78 height 19
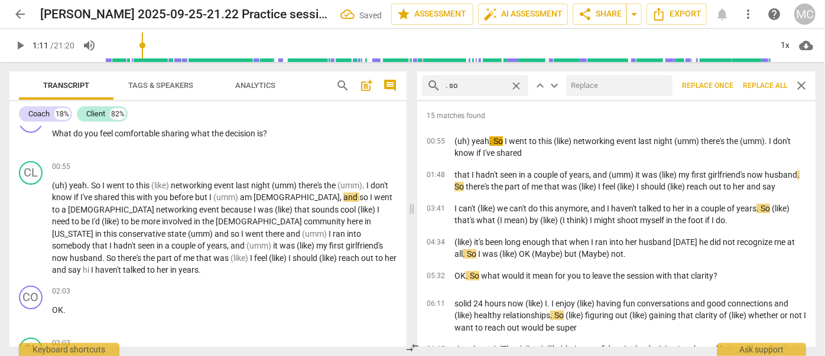
click at [611, 93] on input "text" at bounding box center [617, 85] width 102 height 19
click at [762, 87] on span "Replace all" at bounding box center [765, 86] width 44 height 10
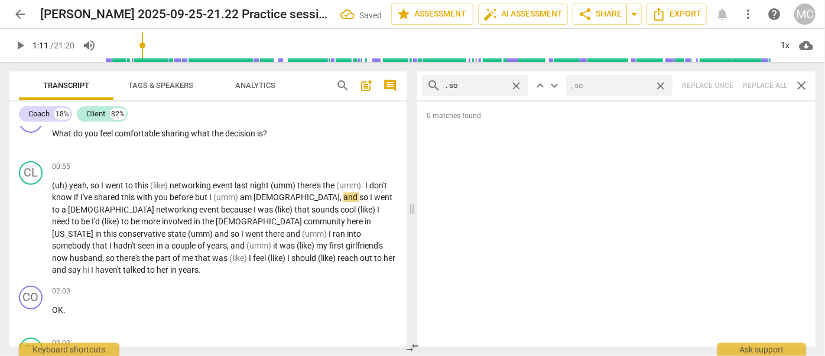
click at [658, 86] on span "close" at bounding box center [660, 86] width 12 height 12
click at [517, 85] on span "close" at bounding box center [516, 86] width 12 height 12
drag, startPoint x: 484, startPoint y: 86, endPoint x: 489, endPoint y: 73, distance: 13.7
click at [484, 86] on input "text" at bounding box center [485, 85] width 78 height 19
click at [762, 92] on div "search . or close keyboard_arrow_up keyboard_arrow_down Replace once Replace al…" at bounding box center [616, 86] width 398 height 28
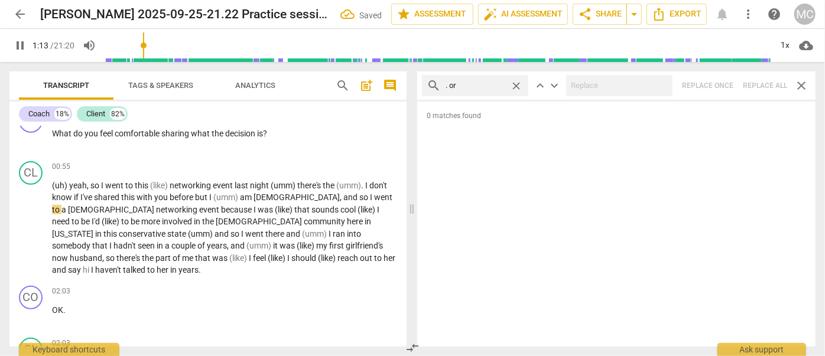
click at [520, 83] on span "close" at bounding box center [516, 86] width 12 height 12
click at [489, 83] on input "text" at bounding box center [485, 85] width 78 height 19
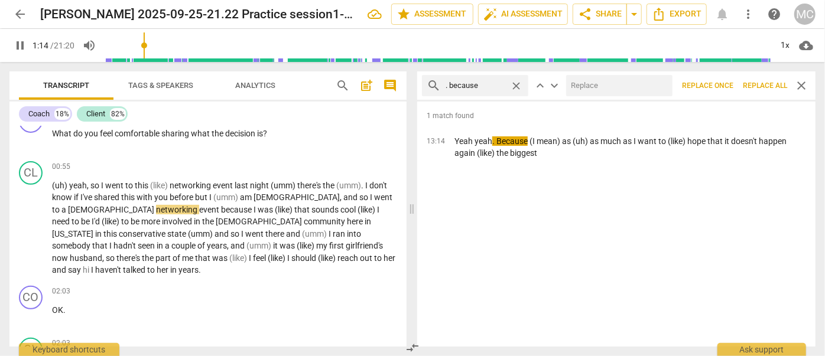
click at [608, 86] on input "text" at bounding box center [617, 85] width 102 height 19
click at [755, 87] on span "Replace all" at bounding box center [765, 86] width 44 height 10
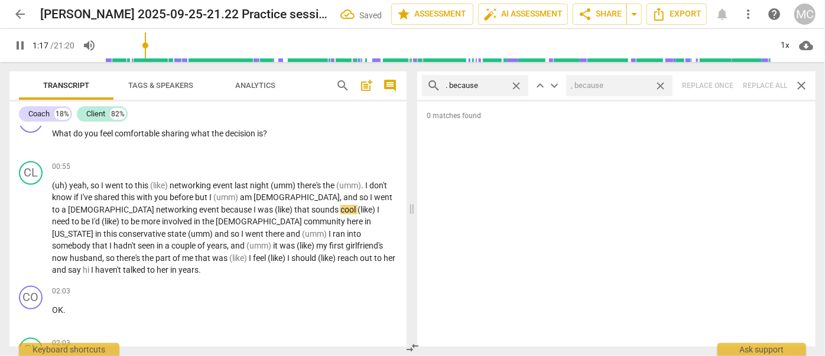
click at [666, 86] on span "close" at bounding box center [660, 86] width 12 height 12
click at [512, 85] on span "close" at bounding box center [516, 86] width 12 height 12
click at [486, 86] on input "text" at bounding box center [485, 85] width 78 height 19
click at [764, 82] on div "search ? and close keyboard_arrow_up keyboard_arrow_down Replace once Replace a…" at bounding box center [616, 86] width 398 height 28
click at [517, 85] on span "close" at bounding box center [516, 86] width 12 height 12
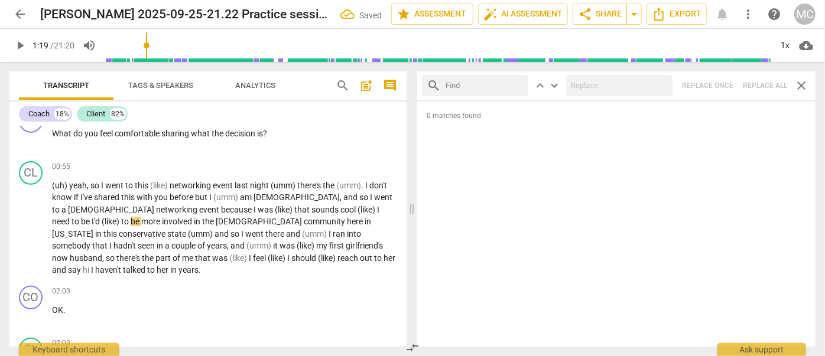
click at [491, 86] on input "text" at bounding box center [485, 85] width 78 height 19
click at [758, 86] on div "search ? but close keyboard_arrow_up keyboard_arrow_down Replace once Replace a…" at bounding box center [616, 86] width 398 height 28
click at [518, 86] on span "close" at bounding box center [516, 86] width 12 height 12
click at [481, 87] on input "text" at bounding box center [485, 85] width 78 height 19
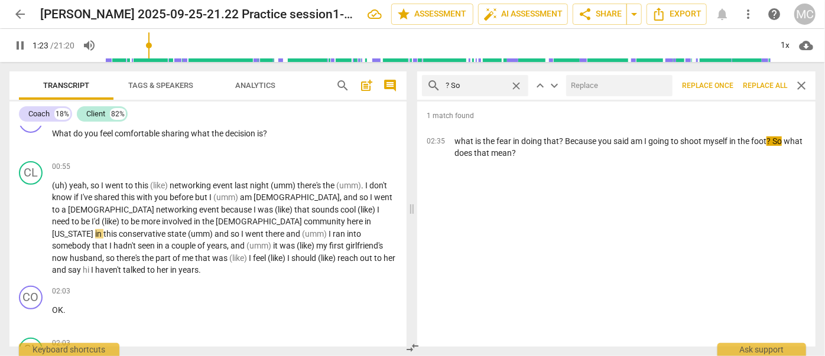
click at [597, 87] on input "text" at bounding box center [617, 85] width 102 height 19
click at [761, 90] on span "Replace all" at bounding box center [765, 86] width 44 height 10
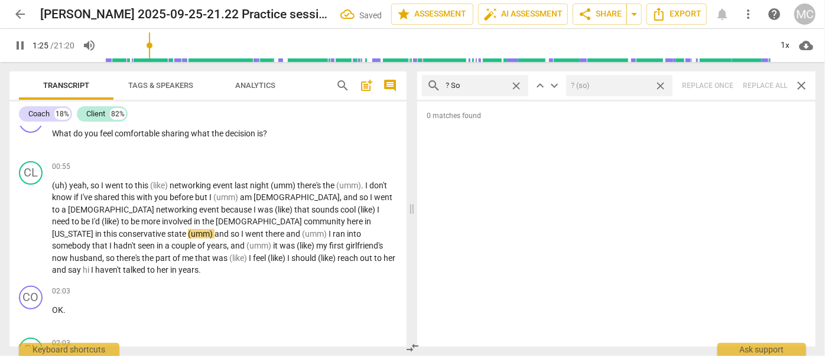
drag, startPoint x: 665, startPoint y: 85, endPoint x: 507, endPoint y: 89, distance: 158.5
click at [665, 85] on span "close" at bounding box center [660, 86] width 12 height 12
drag, startPoint x: 517, startPoint y: 86, endPoint x: 491, endPoint y: 87, distance: 26.0
click at [517, 86] on span "close" at bounding box center [516, 86] width 12 height 12
click at [484, 87] on input "text" at bounding box center [485, 85] width 78 height 19
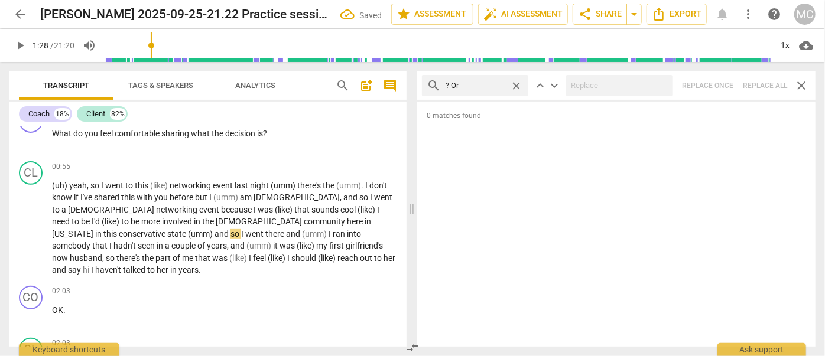
click at [764, 87] on div "search ? Or close keyboard_arrow_up keyboard_arrow_down Replace once Replace al…" at bounding box center [616, 86] width 398 height 28
click at [518, 85] on span "close" at bounding box center [516, 86] width 12 height 12
click at [485, 83] on input "text" at bounding box center [485, 85] width 78 height 19
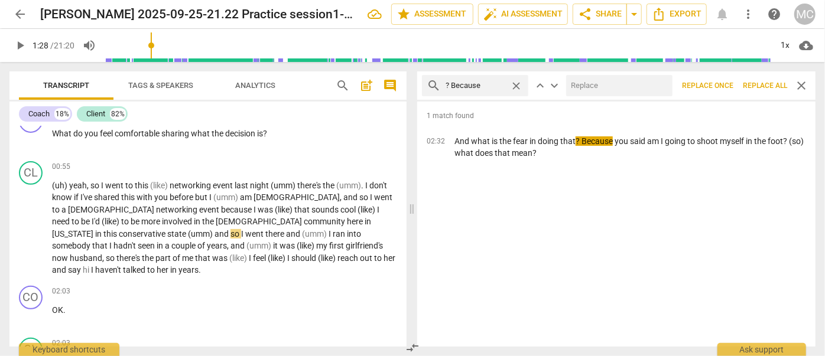
click at [634, 87] on input "text" at bounding box center [617, 85] width 102 height 19
click at [765, 81] on span "Replace all" at bounding box center [765, 86] width 44 height 10
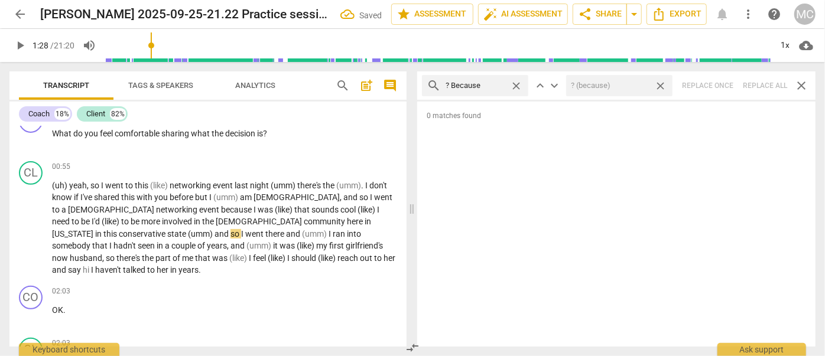
click at [663, 87] on span "close" at bounding box center [660, 86] width 12 height 12
click at [516, 86] on span "close" at bounding box center [516, 86] width 12 height 12
click at [502, 87] on input "text" at bounding box center [485, 85] width 78 height 19
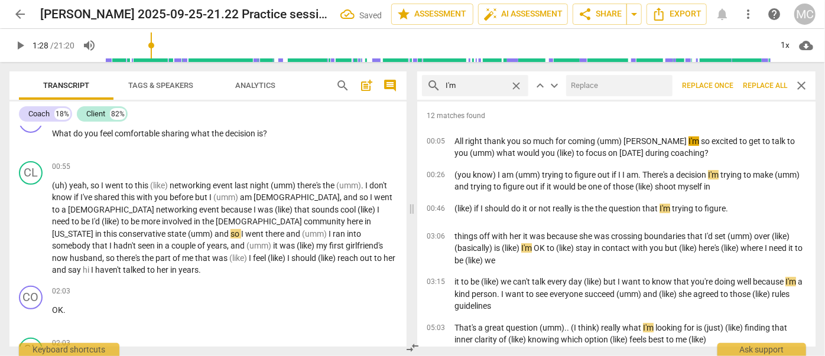
click at [596, 89] on input "text" at bounding box center [617, 85] width 102 height 19
click at [764, 85] on span "Replace all" at bounding box center [765, 86] width 44 height 10
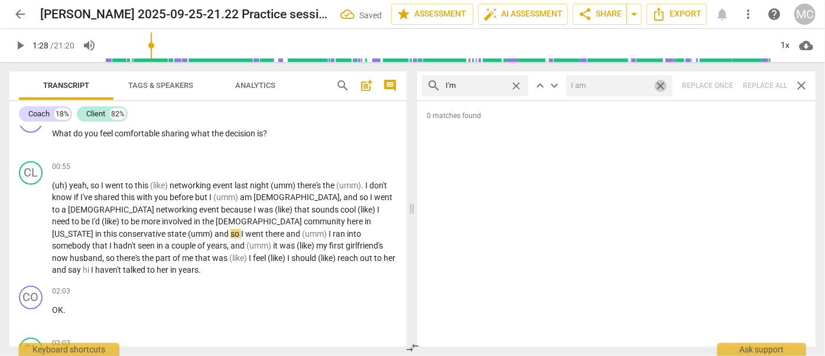
click at [664, 86] on span "close" at bounding box center [660, 86] width 12 height 12
click at [518, 85] on span "close" at bounding box center [516, 86] width 12 height 12
click at [490, 83] on input "text" at bounding box center [485, 85] width 78 height 19
click at [768, 89] on div "search I'll close keyboard_arrow_up keyboard_arrow_down Replace once Replace al…" at bounding box center [616, 86] width 398 height 28
click at [519, 86] on span "close" at bounding box center [516, 86] width 12 height 12
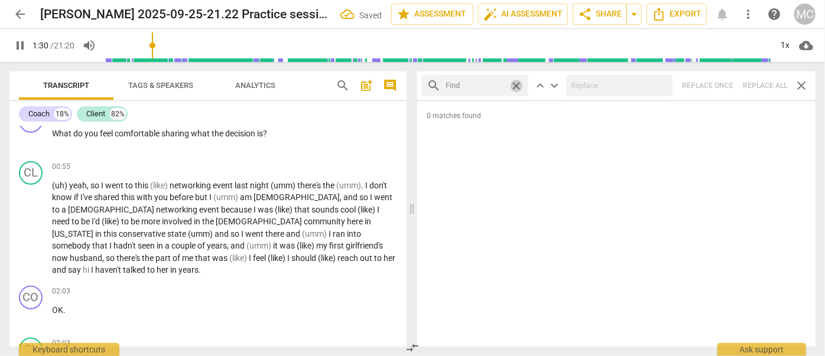
click at [491, 86] on input "text" at bounding box center [476, 85] width 60 height 19
click at [752, 83] on div "search you'll close keyboard_arrow_up keyboard_arrow_down Replace once Replace …" at bounding box center [616, 86] width 398 height 28
click at [514, 85] on span "close" at bounding box center [516, 86] width 12 height 12
click at [481, 86] on input "text" at bounding box center [485, 85] width 78 height 19
click at [767, 86] on div "search he'll close keyboard_arrow_up keyboard_arrow_down Replace once Replace a…" at bounding box center [616, 86] width 398 height 28
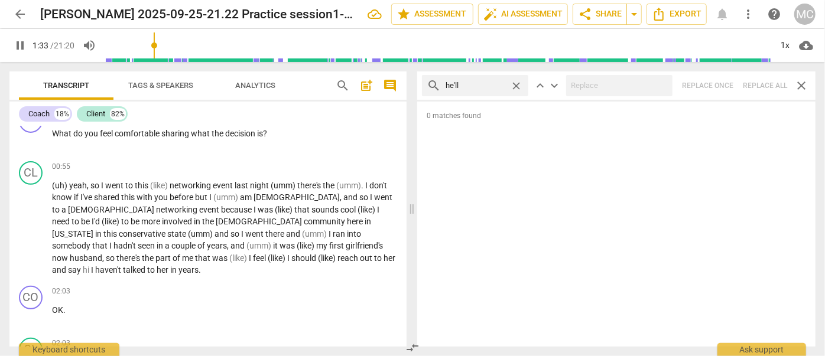
click at [514, 86] on span "close" at bounding box center [516, 86] width 12 height 12
click at [487, 86] on input "text" at bounding box center [485, 85] width 78 height 19
click at [769, 82] on div "search she'll close keyboard_arrow_up keyboard_arrow_down Replace once Replace …" at bounding box center [616, 86] width 398 height 28
click at [516, 83] on span "close" at bounding box center [516, 86] width 12 height 12
click at [492, 83] on input "text" at bounding box center [485, 85] width 78 height 19
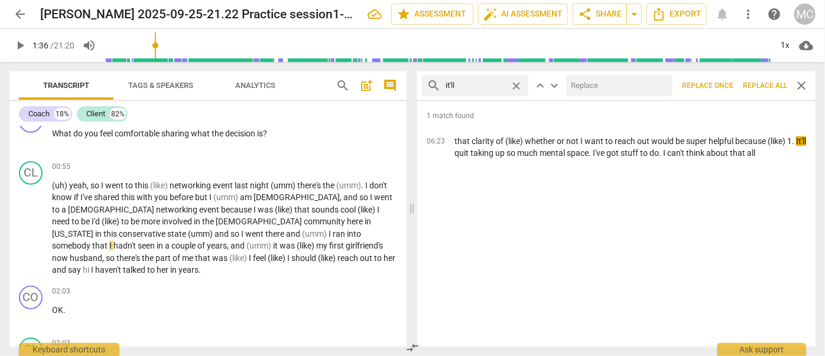
click at [586, 80] on input "text" at bounding box center [617, 85] width 102 height 19
drag, startPoint x: 764, startPoint y: 85, endPoint x: 670, endPoint y: 109, distance: 97.1
click at [764, 85] on span "Replace all" at bounding box center [765, 86] width 44 height 10
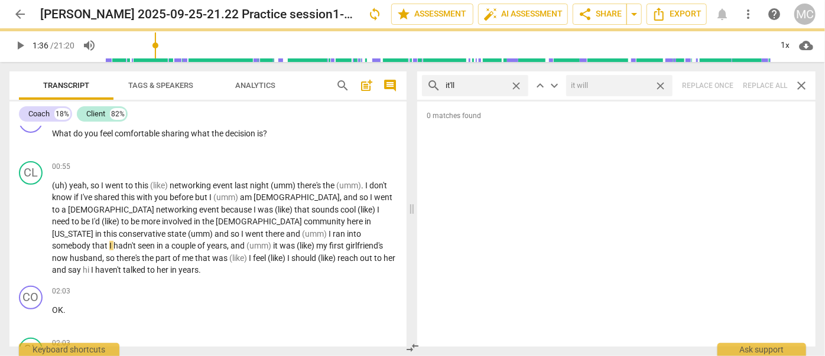
click at [662, 86] on span "close" at bounding box center [660, 86] width 12 height 12
click at [517, 83] on span "close" at bounding box center [516, 86] width 12 height 12
click at [492, 83] on input "text" at bounding box center [485, 85] width 78 height 19
click at [764, 85] on div "search we'll close keyboard_arrow_up keyboard_arrow_down Replace once Replace a…" at bounding box center [616, 86] width 398 height 28
click at [520, 86] on span "close" at bounding box center [516, 86] width 12 height 12
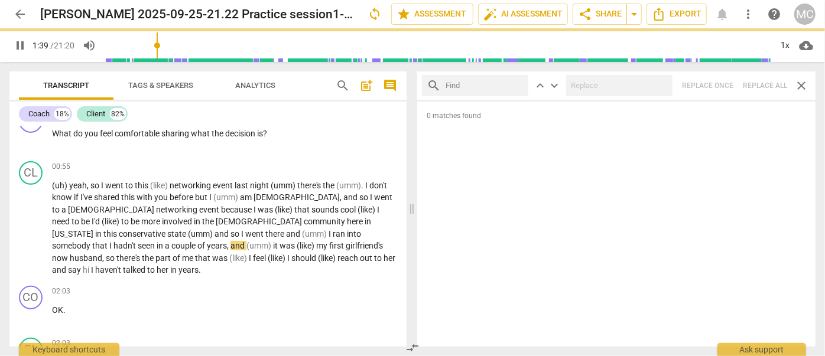
click at [487, 87] on input "text" at bounding box center [485, 85] width 78 height 19
drag, startPoint x: 768, startPoint y: 86, endPoint x: 752, endPoint y: 86, distance: 16.0
click at [768, 86] on div "search they'll close keyboard_arrow_up keyboard_arrow_down Replace once Replace…" at bounding box center [616, 86] width 398 height 28
click at [515, 85] on span "close" at bounding box center [516, 86] width 12 height 12
click at [499, 86] on input "text" at bounding box center [485, 85] width 78 height 19
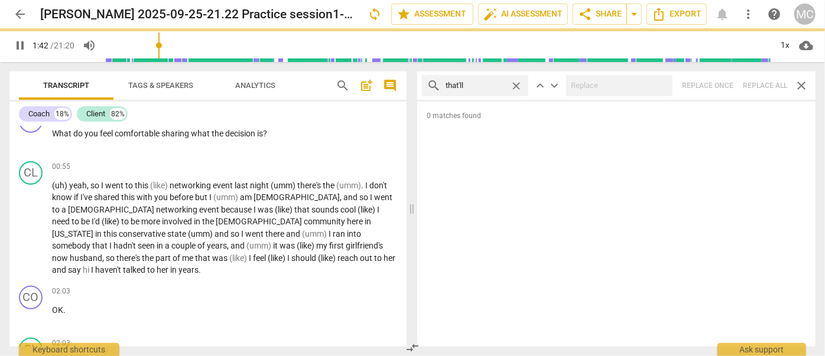
click at [768, 85] on div "search that'll close keyboard_arrow_up keyboard_arrow_down Replace once Replace…" at bounding box center [616, 86] width 398 height 28
click at [522, 85] on span "close" at bounding box center [516, 86] width 12 height 12
click at [495, 85] on input "text" at bounding box center [485, 85] width 78 height 19
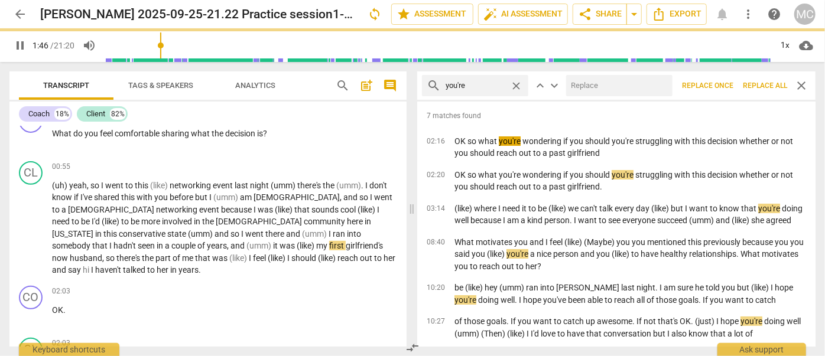
click at [611, 92] on input "text" at bounding box center [617, 85] width 102 height 19
click at [766, 87] on span "Replace all" at bounding box center [765, 86] width 44 height 10
click at [660, 86] on span "close" at bounding box center [660, 86] width 12 height 12
click at [517, 85] on span "close" at bounding box center [516, 86] width 12 height 12
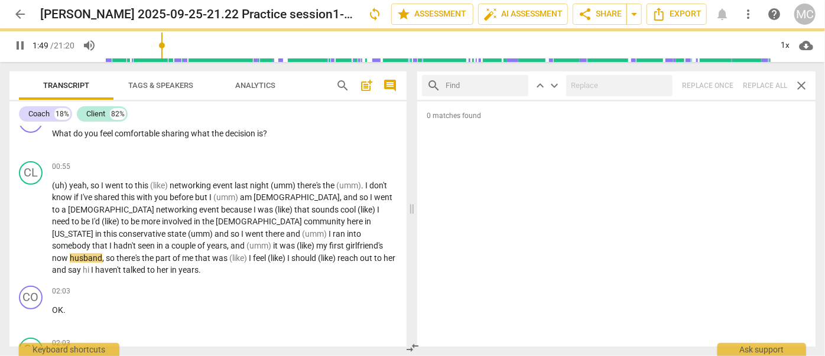
click at [479, 85] on input "text" at bounding box center [485, 85] width 78 height 19
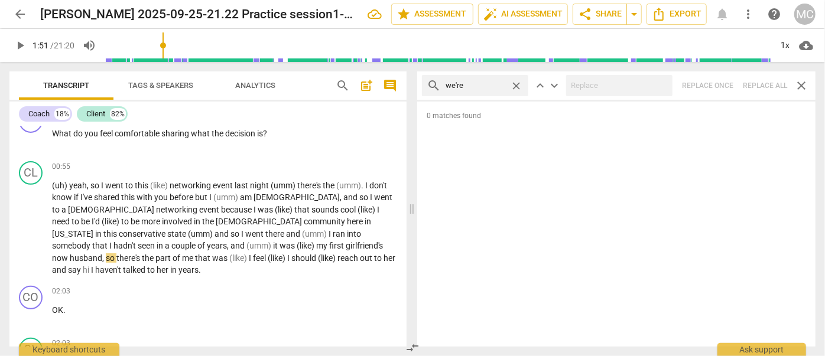
click at [768, 88] on div "search we're close keyboard_arrow_up keyboard_arrow_down Replace once Replace a…" at bounding box center [616, 86] width 398 height 28
click at [519, 85] on span "close" at bounding box center [516, 86] width 12 height 12
click at [486, 83] on input "text" at bounding box center [485, 85] width 78 height 19
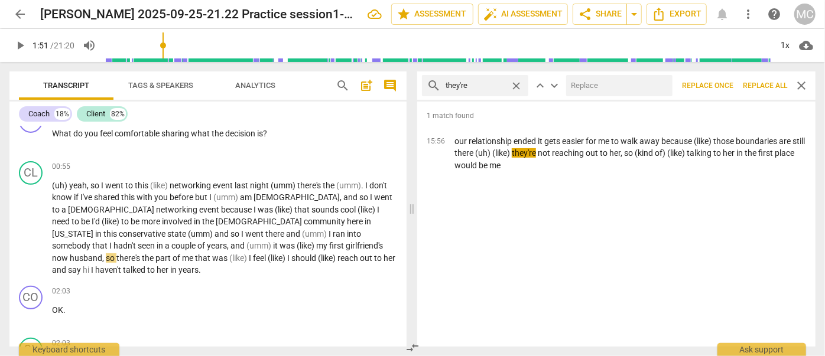
click at [585, 89] on input "text" at bounding box center [617, 85] width 102 height 19
click at [766, 87] on span "Replace all" at bounding box center [765, 86] width 44 height 10
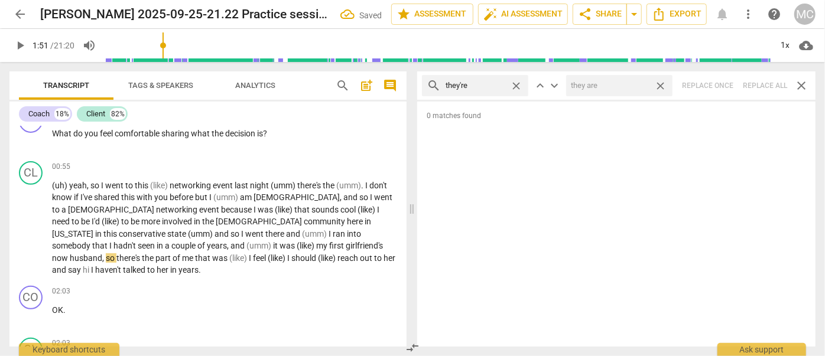
click at [663, 86] on span "close" at bounding box center [660, 86] width 12 height 12
click at [517, 85] on span "close" at bounding box center [516, 86] width 12 height 12
click at [485, 87] on input "text" at bounding box center [485, 85] width 78 height 19
click at [762, 86] on div "search aren't close keyboard_arrow_up keyboard_arrow_down Replace once Replace …" at bounding box center [616, 86] width 398 height 28
click at [520, 85] on span "close" at bounding box center [516, 86] width 12 height 12
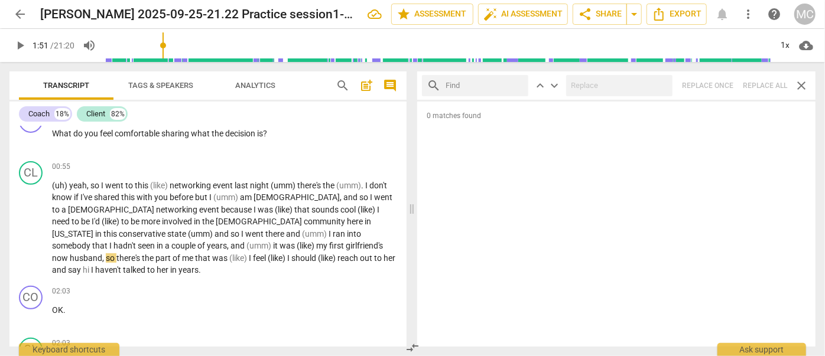
click at [498, 84] on input "text" at bounding box center [485, 85] width 78 height 19
click at [764, 85] on div "search isn't close keyboard_arrow_up keyboard_arrow_down Replace once Replace a…" at bounding box center [616, 86] width 398 height 28
click at [515, 86] on span "close" at bounding box center [516, 86] width 12 height 12
click at [490, 86] on input "text" at bounding box center [485, 85] width 78 height 19
click at [767, 84] on div "search wasn't close keyboard_arrow_up keyboard_arrow_down Replace once Replace …" at bounding box center [616, 86] width 398 height 28
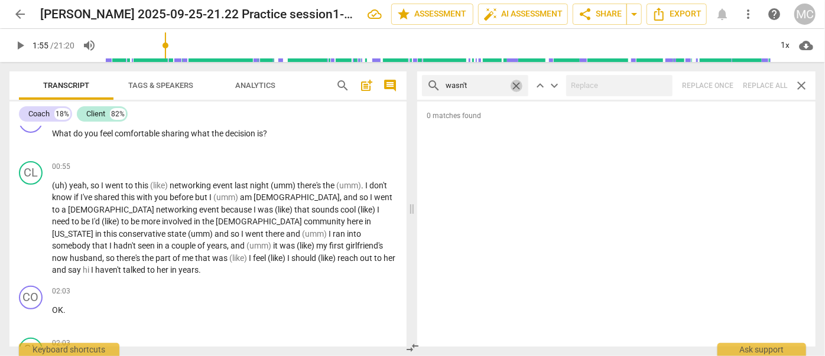
click at [517, 83] on span "close" at bounding box center [516, 86] width 12 height 12
click at [471, 85] on input "text" at bounding box center [485, 85] width 78 height 19
click at [761, 85] on div "search weren't close keyboard_arrow_up keyboard_arrow_down Replace once Replace…" at bounding box center [616, 86] width 398 height 28
click at [514, 80] on span "close" at bounding box center [516, 86] width 12 height 12
click at [495, 85] on input "text" at bounding box center [485, 85] width 78 height 19
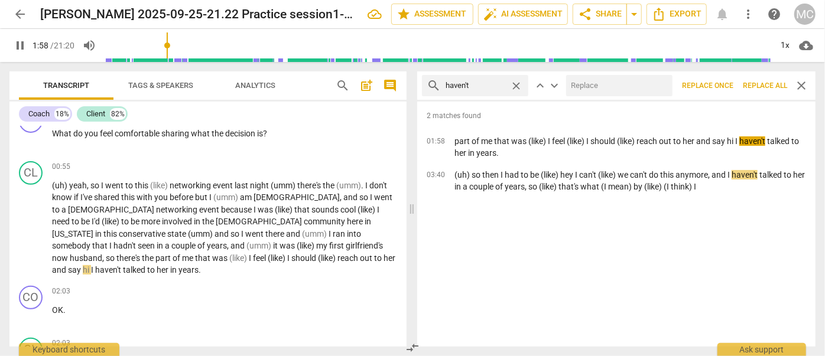
click at [613, 80] on input "text" at bounding box center [617, 85] width 102 height 19
click at [770, 83] on span "Replace all" at bounding box center [765, 86] width 44 height 10
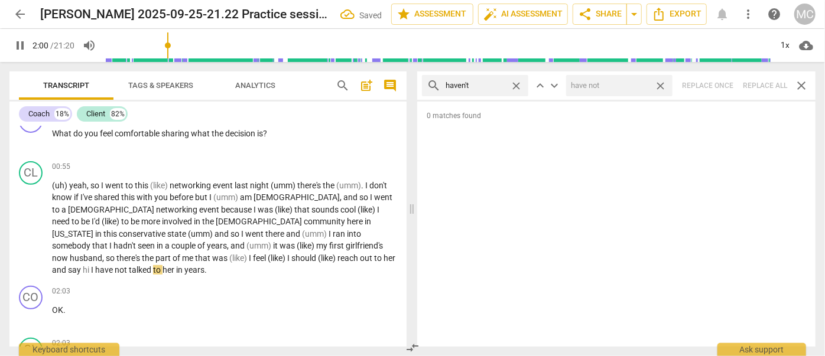
click at [658, 86] on span "close" at bounding box center [660, 86] width 12 height 12
click at [514, 83] on span "close" at bounding box center [516, 86] width 12 height 12
click at [485, 85] on input "text" at bounding box center [485, 85] width 78 height 19
click at [610, 96] on div at bounding box center [619, 85] width 106 height 21
click at [757, 84] on div "search hasn't close keyboard_arrow_up keyboard_arrow_down Replace once Replace …" at bounding box center [616, 86] width 398 height 28
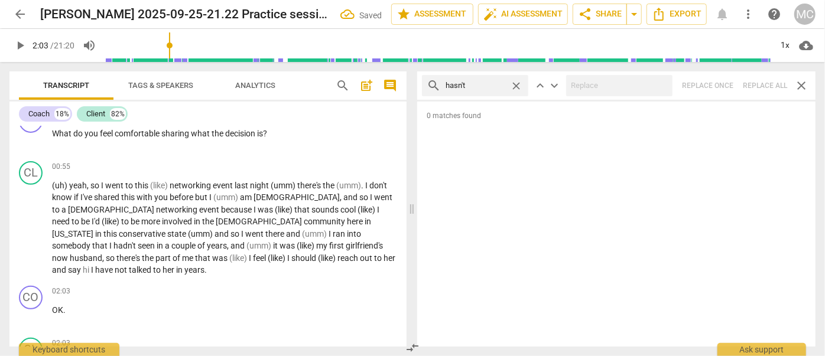
click at [517, 85] on span "close" at bounding box center [516, 86] width 12 height 12
click at [501, 85] on input "text" at bounding box center [485, 85] width 78 height 19
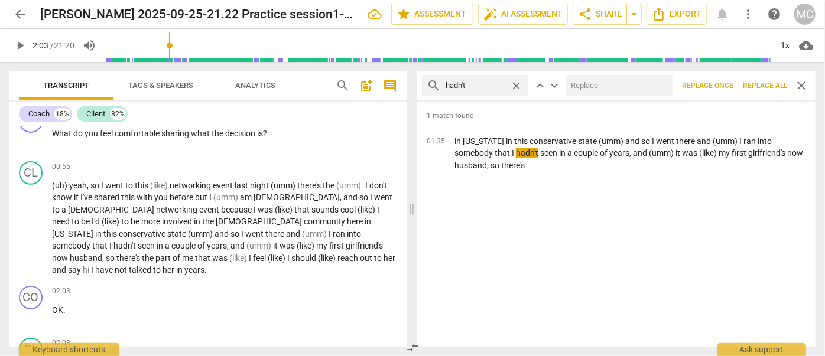
click at [641, 80] on input "text" at bounding box center [617, 85] width 102 height 19
click at [765, 79] on button "Replace all" at bounding box center [765, 85] width 54 height 21
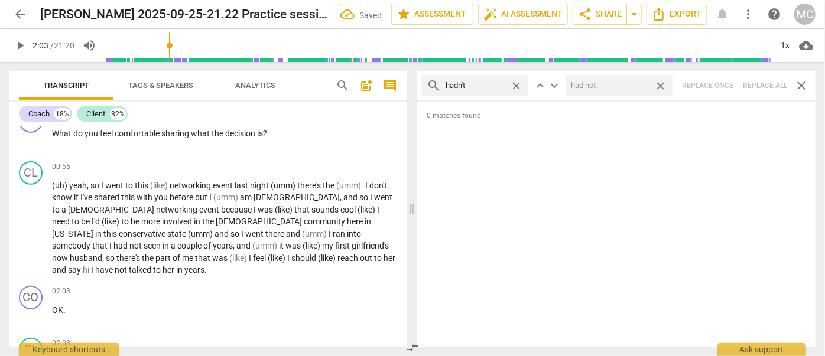
click at [660, 85] on span "close" at bounding box center [660, 86] width 12 height 12
click at [520, 86] on span "close" at bounding box center [516, 86] width 12 height 12
click at [482, 85] on input "text" at bounding box center [485, 85] width 78 height 19
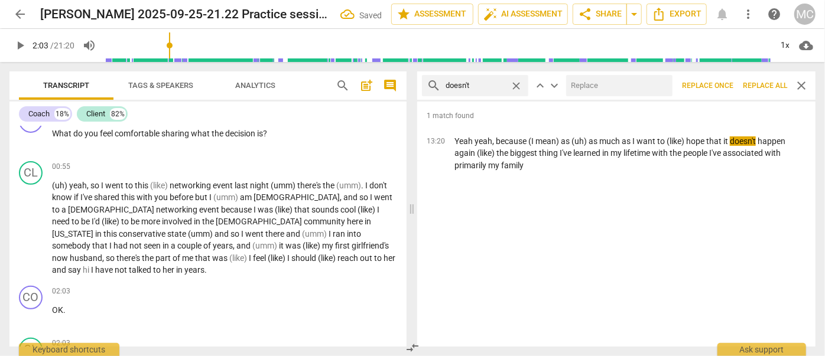
click at [603, 85] on input "text" at bounding box center [617, 85] width 102 height 19
click at [768, 86] on span "Replace all" at bounding box center [765, 86] width 44 height 10
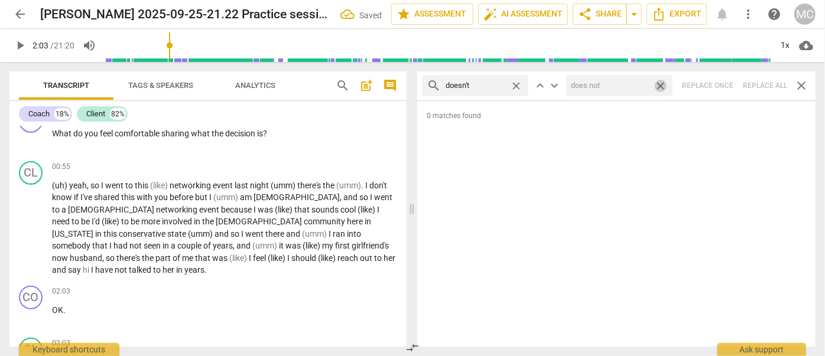
click at [665, 87] on span "close" at bounding box center [660, 86] width 12 height 12
click at [517, 82] on span "close" at bounding box center [516, 86] width 12 height 12
click at [485, 87] on input "text" at bounding box center [485, 85] width 78 height 19
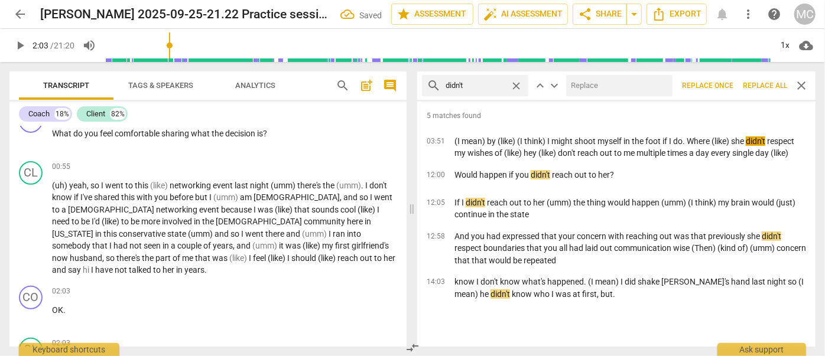
click at [625, 87] on input "text" at bounding box center [617, 85] width 102 height 19
click at [772, 86] on span "Replace all" at bounding box center [765, 86] width 44 height 10
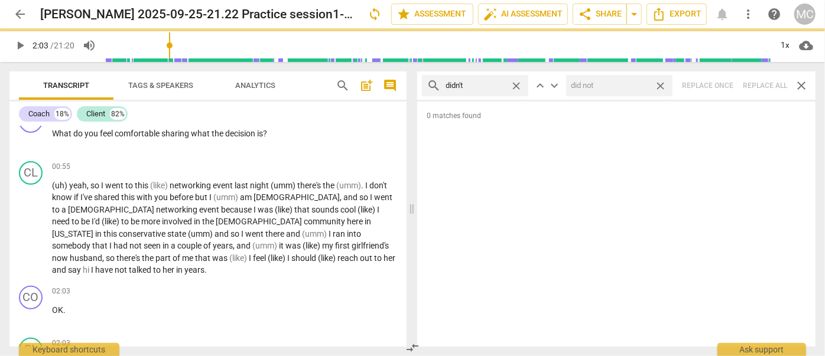
click at [659, 86] on span "close" at bounding box center [660, 86] width 12 height 12
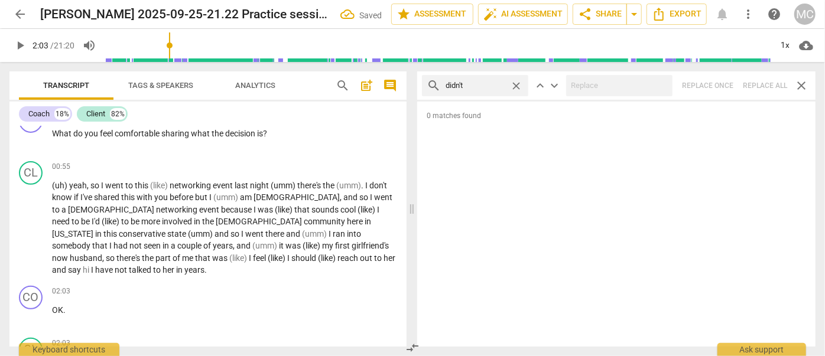
click at [517, 82] on span "close" at bounding box center [516, 86] width 12 height 12
click at [502, 85] on input "text" at bounding box center [485, 85] width 78 height 19
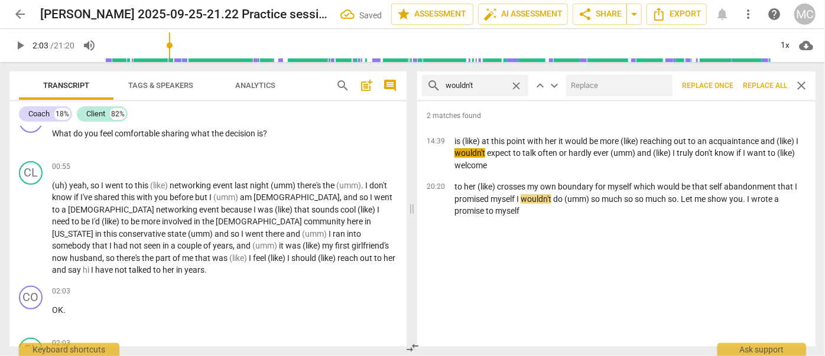
click at [605, 82] on input "text" at bounding box center [617, 85] width 102 height 19
click at [786, 91] on button "Replace all" at bounding box center [765, 85] width 54 height 21
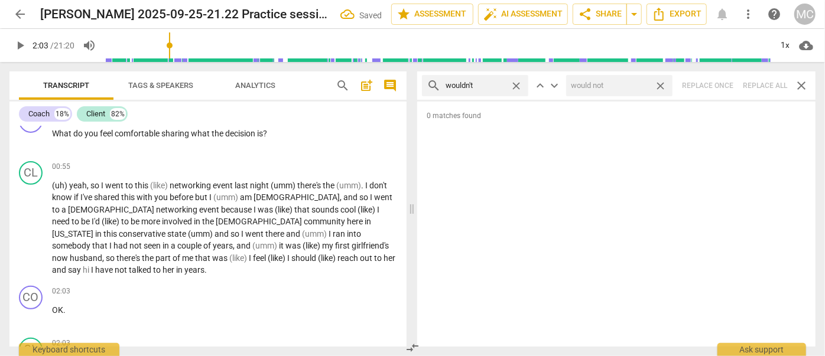
click at [664, 87] on span "close" at bounding box center [660, 86] width 12 height 12
click at [519, 85] on span "close" at bounding box center [516, 86] width 12 height 12
click at [511, 84] on input "text" at bounding box center [485, 85] width 78 height 19
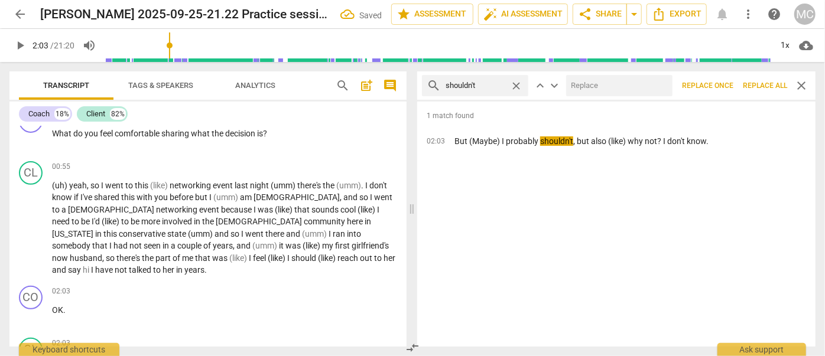
click at [600, 87] on input "text" at bounding box center [617, 85] width 102 height 19
click at [760, 86] on span "Replace all" at bounding box center [765, 86] width 44 height 10
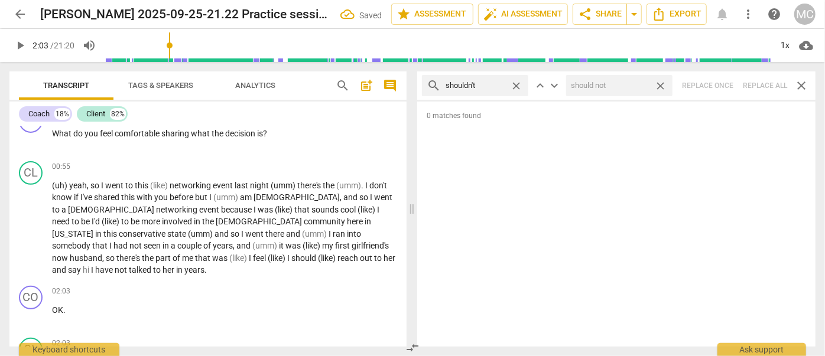
drag, startPoint x: 661, startPoint y: 86, endPoint x: 558, endPoint y: 85, distance: 102.9
click at [661, 86] on span "close" at bounding box center [660, 86] width 12 height 12
click at [518, 85] on span "close" at bounding box center [516, 86] width 12 height 12
click at [483, 83] on input "text" at bounding box center [485, 85] width 78 height 19
click at [761, 84] on div "search couldn't close keyboard_arrow_up keyboard_arrow_down Replace once Replac…" at bounding box center [616, 86] width 398 height 28
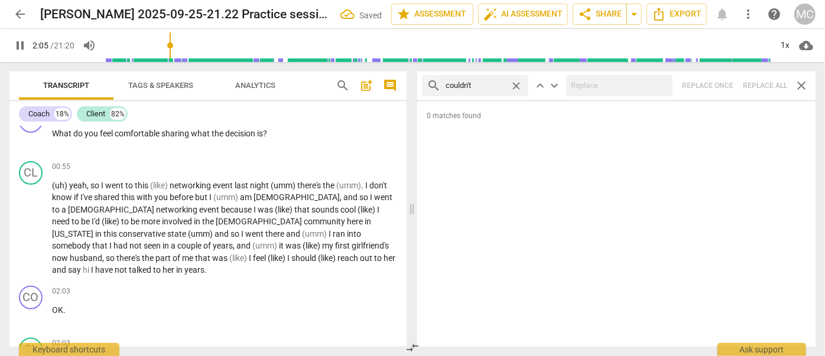
click at [520, 87] on span "close" at bounding box center [516, 86] width 12 height 12
drag, startPoint x: 496, startPoint y: 86, endPoint x: 482, endPoint y: 87, distance: 13.6
click at [496, 86] on input "text" at bounding box center [485, 85] width 78 height 19
click at [776, 90] on div "search won't close keyboard_arrow_up keyboard_arrow_down Replace once Replace a…" at bounding box center [616, 86] width 398 height 28
click at [521, 83] on span "close" at bounding box center [516, 86] width 12 height 12
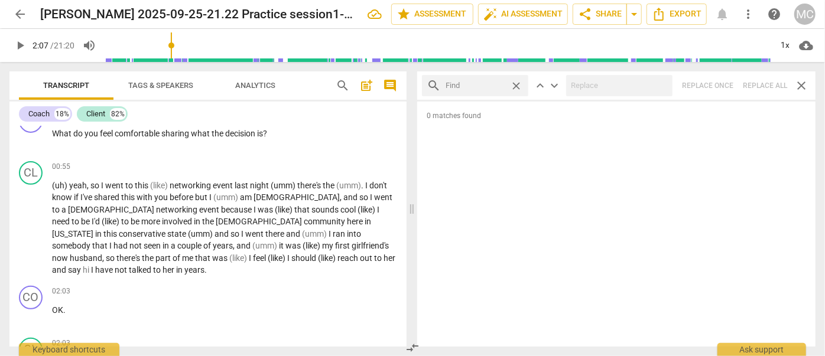
click at [481, 92] on input "text" at bounding box center [476, 85] width 60 height 19
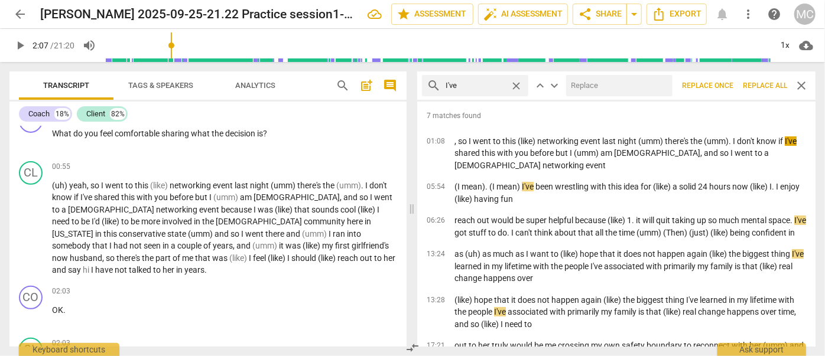
click at [585, 91] on input "text" at bounding box center [617, 85] width 102 height 19
click at [752, 82] on span "Replace all" at bounding box center [765, 86] width 44 height 10
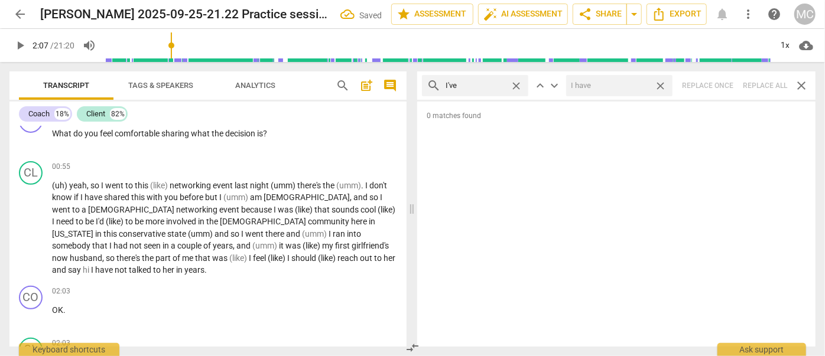
drag, startPoint x: 663, startPoint y: 86, endPoint x: 523, endPoint y: 85, distance: 140.1
click at [663, 86] on span "close" at bounding box center [660, 86] width 12 height 12
click at [517, 85] on span "close" at bounding box center [516, 86] width 12 height 12
click at [473, 86] on input "text" at bounding box center [485, 85] width 78 height 19
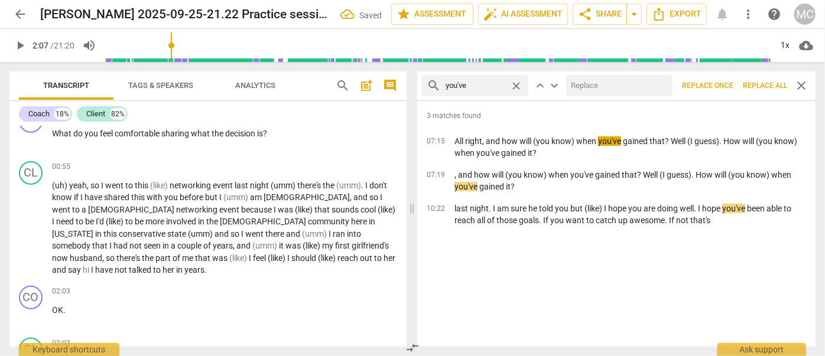
click at [601, 85] on input "text" at bounding box center [617, 85] width 102 height 19
click at [764, 89] on span "Replace all" at bounding box center [765, 86] width 44 height 10
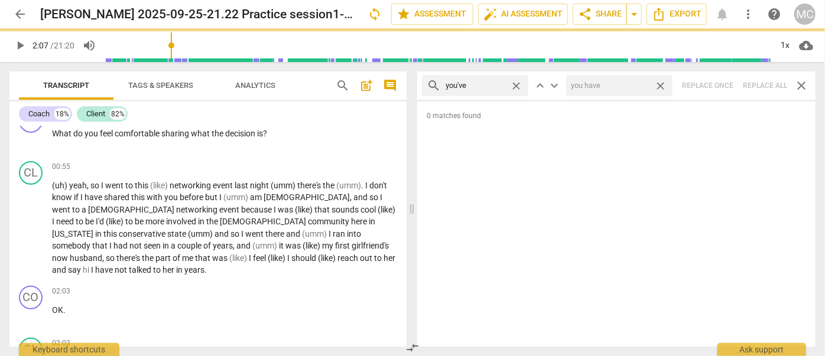
click at [660, 85] on span "close" at bounding box center [660, 86] width 12 height 12
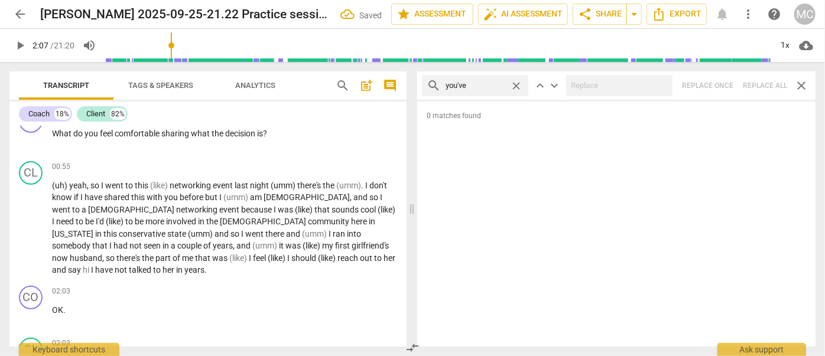
drag, startPoint x: 518, startPoint y: 85, endPoint x: 506, endPoint y: 86, distance: 11.8
click at [518, 85] on span "close" at bounding box center [516, 86] width 12 height 12
click at [486, 88] on input "text" at bounding box center [485, 85] width 78 height 19
click at [765, 77] on div "search we've close keyboard_arrow_up keyboard_arrow_down Replace once Replace a…" at bounding box center [616, 86] width 398 height 28
click at [518, 85] on span "close" at bounding box center [516, 86] width 12 height 12
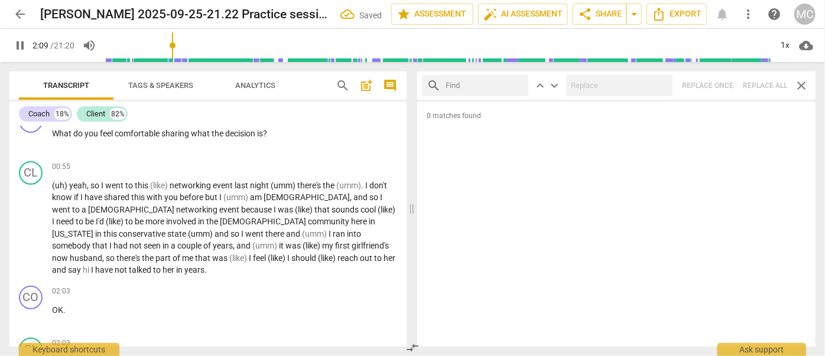
click at [504, 86] on input "text" at bounding box center [485, 85] width 78 height 19
click at [769, 83] on div "search they've close keyboard_arrow_up keyboard_arrow_down Replace once Replace…" at bounding box center [616, 86] width 398 height 28
click at [517, 86] on span "close" at bounding box center [516, 86] width 12 height 12
click at [505, 86] on input "text" at bounding box center [476, 85] width 60 height 19
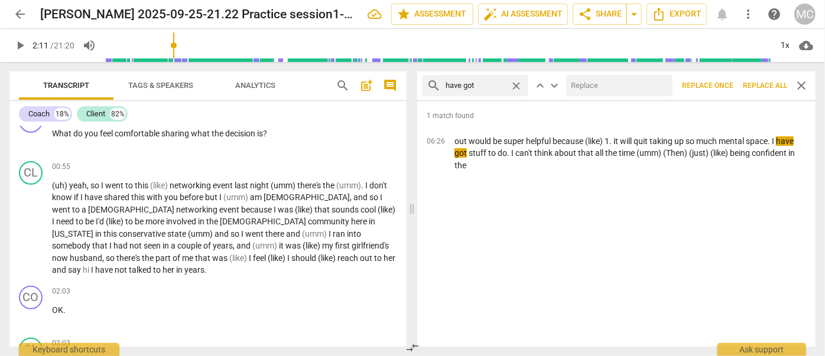
click at [609, 90] on input "text" at bounding box center [617, 85] width 102 height 19
click at [757, 85] on span "Replace all" at bounding box center [765, 86] width 44 height 10
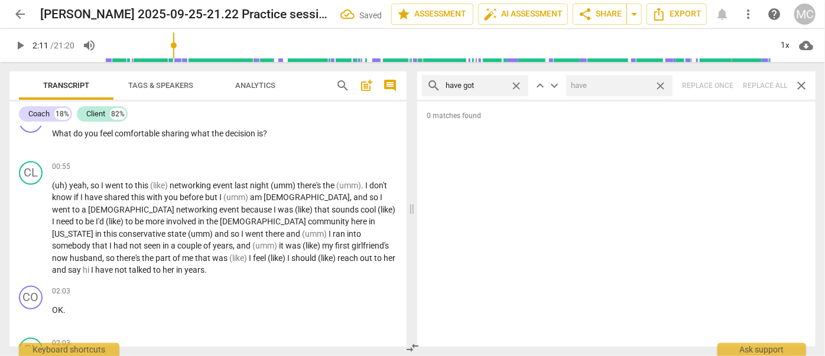
click at [660, 87] on span "close" at bounding box center [660, 86] width 12 height 12
click at [518, 85] on span "close" at bounding box center [516, 86] width 12 height 12
click at [489, 87] on input "text" at bounding box center [485, 85] width 78 height 19
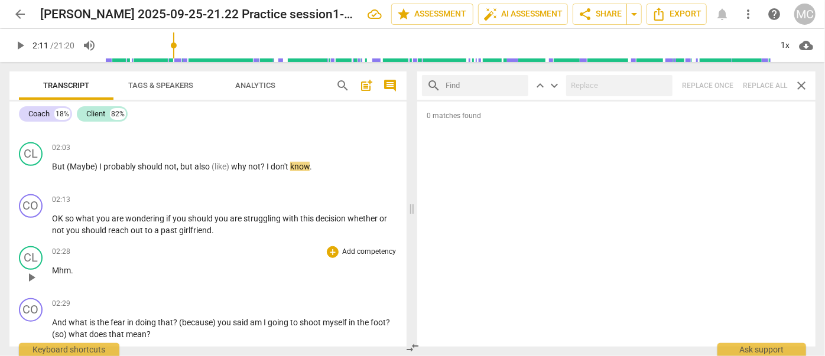
scroll to position [457, 0]
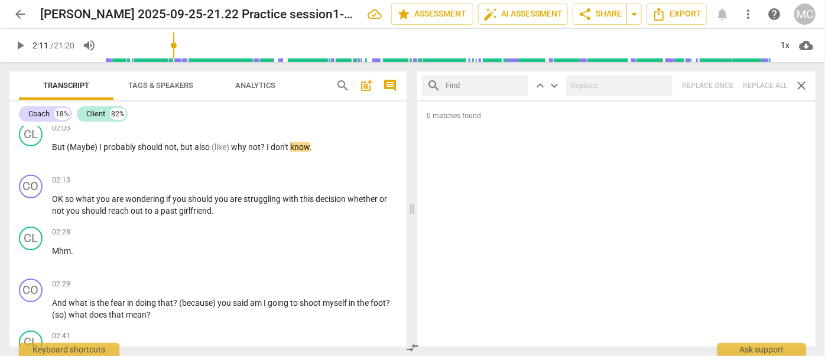
click at [457, 85] on input "text" at bounding box center [485, 85] width 78 height 19
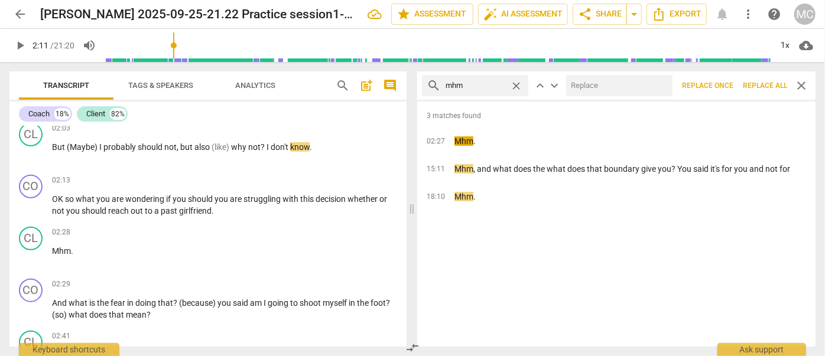
click at [613, 85] on input "text" at bounding box center [617, 85] width 102 height 19
click at [777, 87] on span "Replace all" at bounding box center [765, 86] width 44 height 10
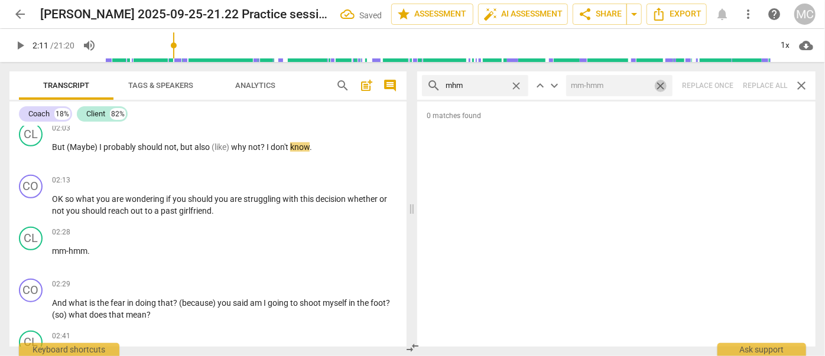
click at [665, 86] on span "close" at bounding box center [660, 86] width 12 height 12
click at [512, 85] on span "close" at bounding box center [516, 86] width 12 height 12
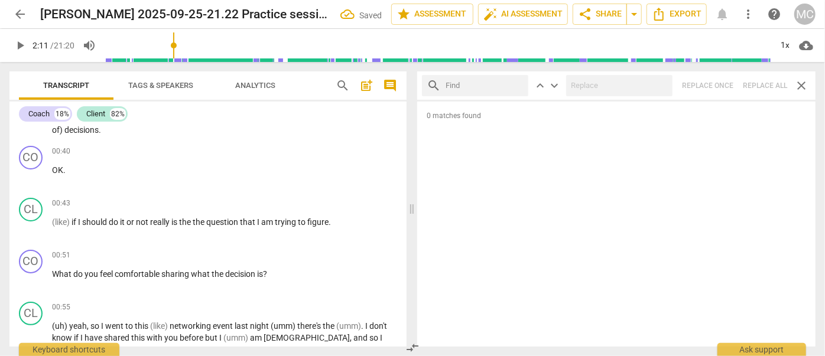
scroll to position [0, 0]
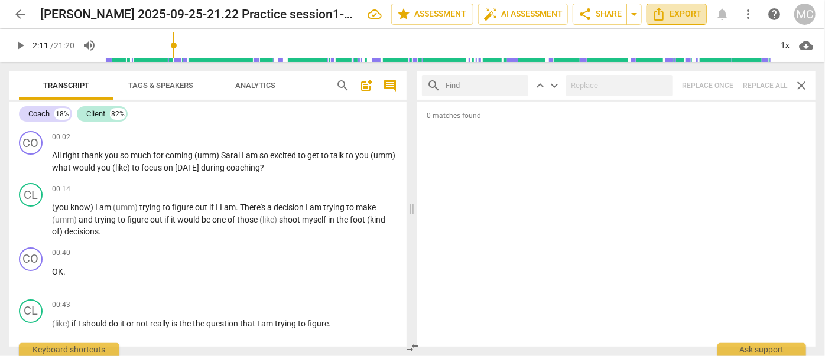
click at [680, 10] on span "Export" at bounding box center [677, 14] width 50 height 14
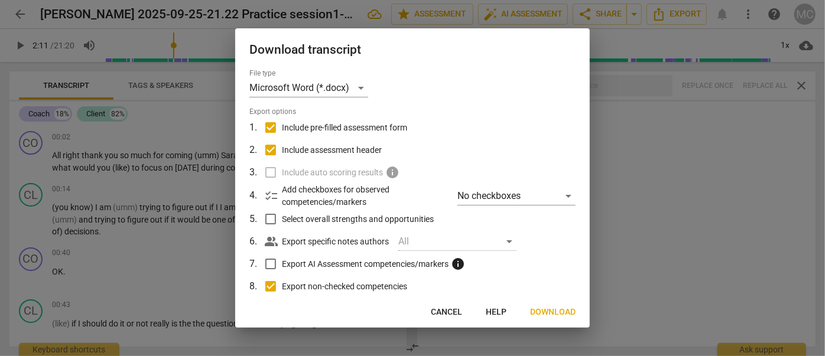
click at [566, 307] on span "Download" at bounding box center [553, 313] width 46 height 12
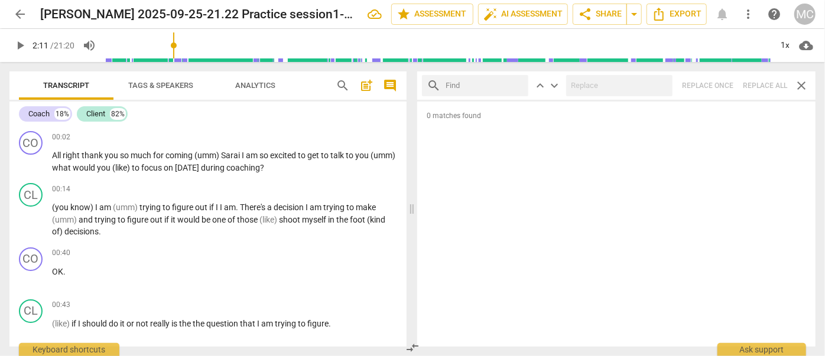
click at [22, 14] on span "arrow_back" at bounding box center [20, 14] width 14 height 14
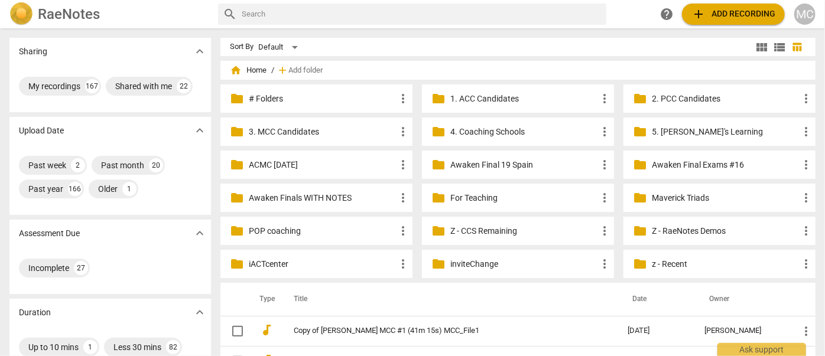
scroll to position [161, 0]
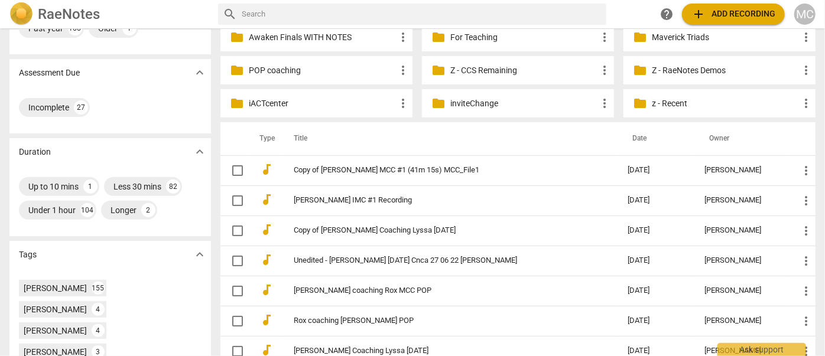
click at [470, 66] on p "Z - CCS Remaining" at bounding box center [523, 70] width 147 height 12
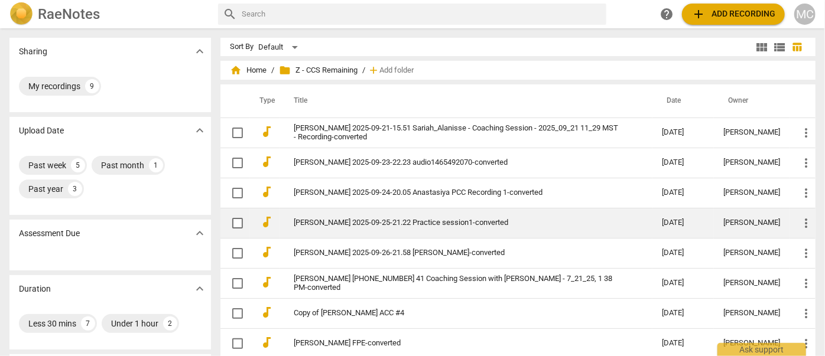
click at [329, 224] on link "[PERSON_NAME] 2025-09-25-21.22 Practice session1-converted" at bounding box center [457, 223] width 326 height 9
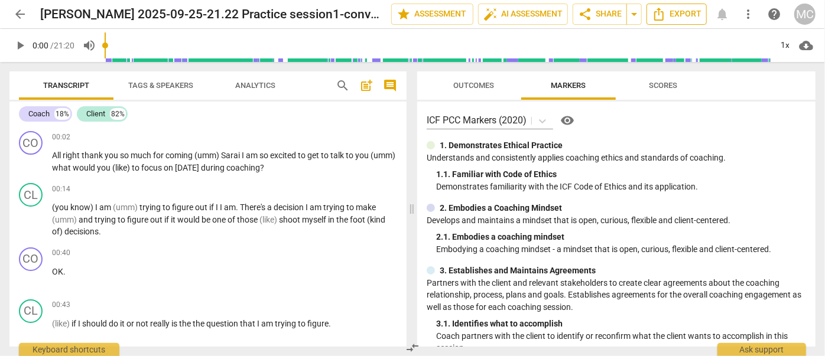
click at [673, 9] on span "Export" at bounding box center [677, 14] width 50 height 14
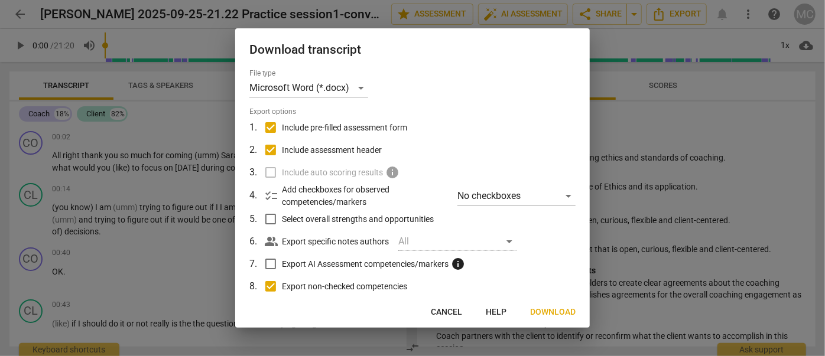
click at [542, 310] on span "Download" at bounding box center [553, 313] width 46 height 12
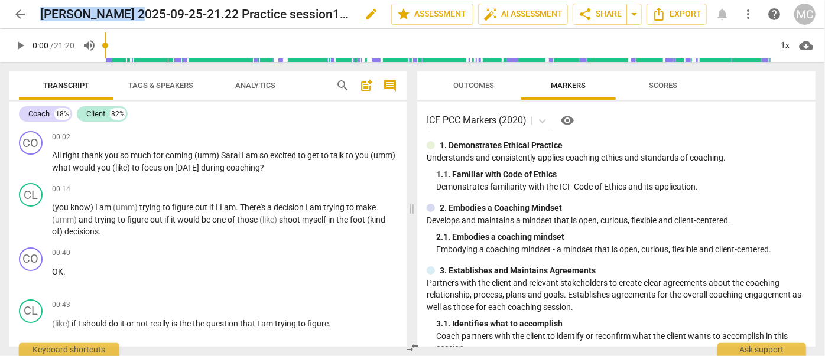
drag, startPoint x: 43, startPoint y: 14, endPoint x: 126, endPoint y: 16, distance: 82.8
click at [126, 16] on div "arrow_back Katelyn Perkins 2025-09-25-21.22 Practice session1-converted edit st…" at bounding box center [412, 14] width 806 height 21
copy h2 "Katelyn Perkins"
click at [252, 81] on span "Analytics" at bounding box center [255, 85] width 40 height 9
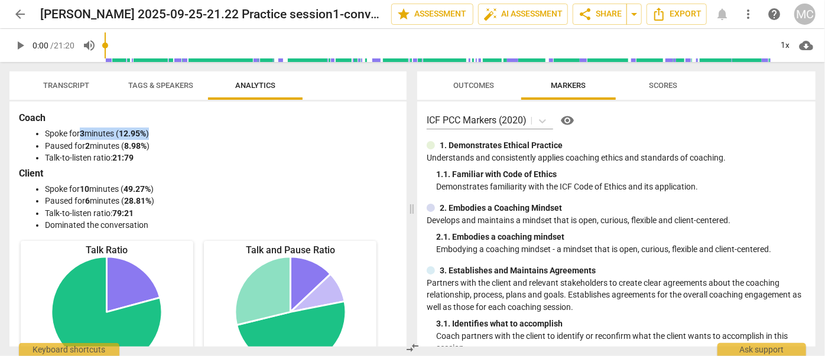
drag, startPoint x: 95, startPoint y: 132, endPoint x: 181, endPoint y: 129, distance: 87.0
click at [181, 129] on li "Spoke for 3 minutes ( 12.95% )" at bounding box center [220, 134] width 350 height 12
copy li "3 minutes ( 12.95% )"
drag, startPoint x: 87, startPoint y: 146, endPoint x: 164, endPoint y: 142, distance: 76.4
click at [164, 142] on li "Paused for 2 minutes ( 8.98% )" at bounding box center [220, 146] width 350 height 12
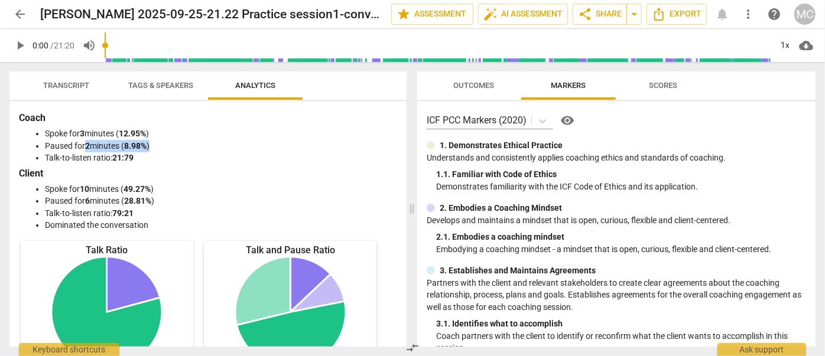
copy li "2 minutes ( 8.98% )"
drag, startPoint x: 83, startPoint y: 186, endPoint x: 163, endPoint y: 189, distance: 79.9
click at [163, 189] on li "Spoke for 10 minutes ( 49.27% )" at bounding box center [220, 189] width 350 height 12
copy li "10 minutes ( 49.27% )"
drag, startPoint x: 99, startPoint y: 200, endPoint x: 186, endPoint y: 203, distance: 87.5
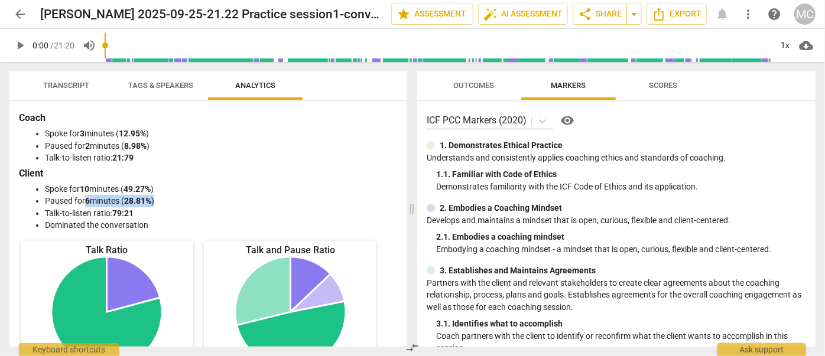
click at [186, 203] on li "Paused for 6 minutes ( 28.81% )" at bounding box center [220, 201] width 350 height 12
copy li "6 minutes ( 28.81% )"
click at [154, 90] on span "Tags & Speakers" at bounding box center [160, 86] width 93 height 16
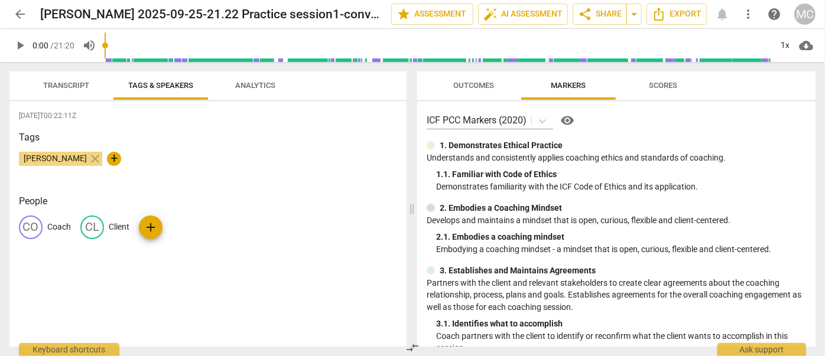
click at [67, 87] on span "Transcript" at bounding box center [66, 85] width 46 height 9
